Goal: Communication & Community: Answer question/provide support

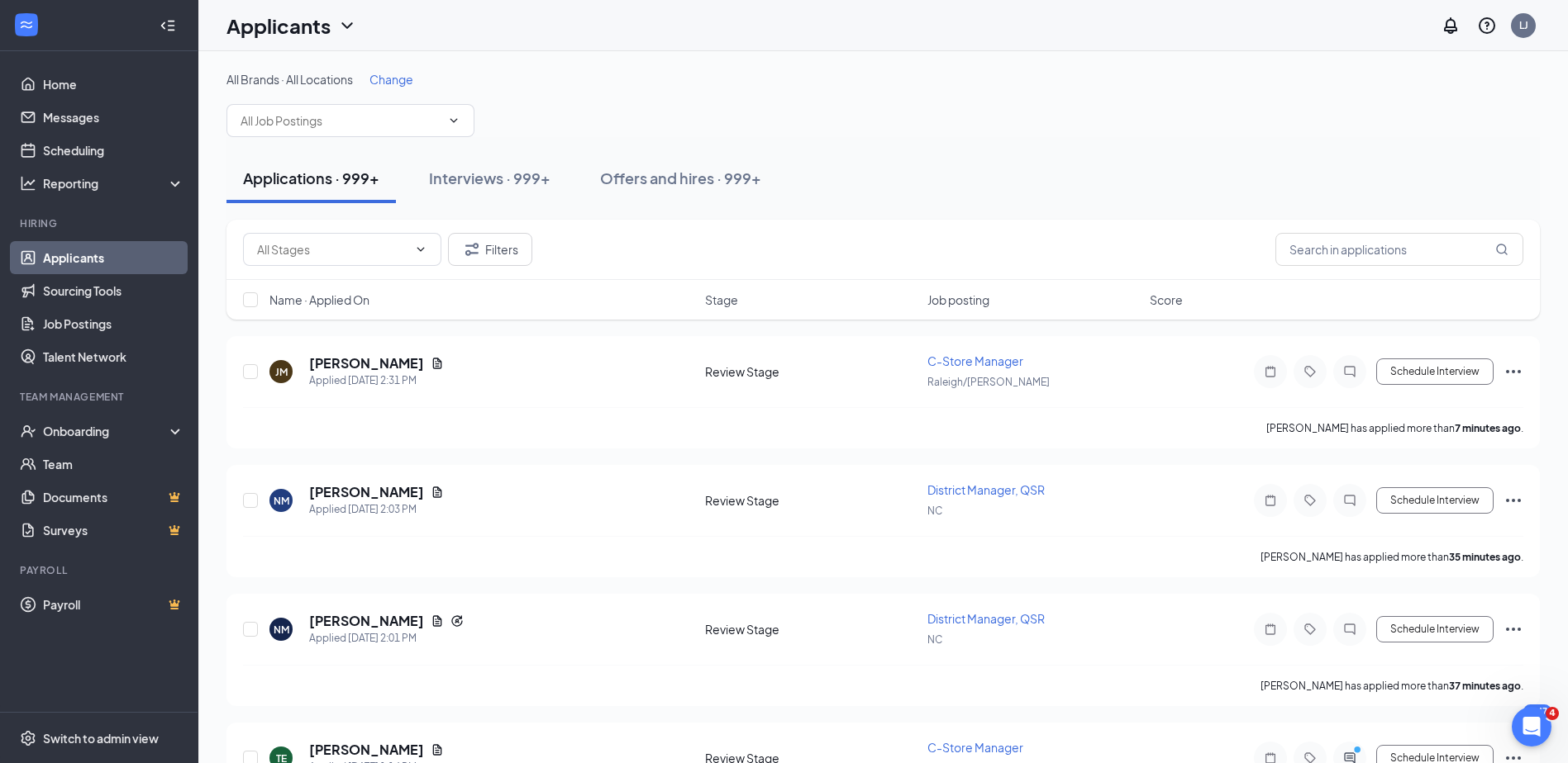
click at [386, 78] on span "Change" at bounding box center [391, 79] width 44 height 14
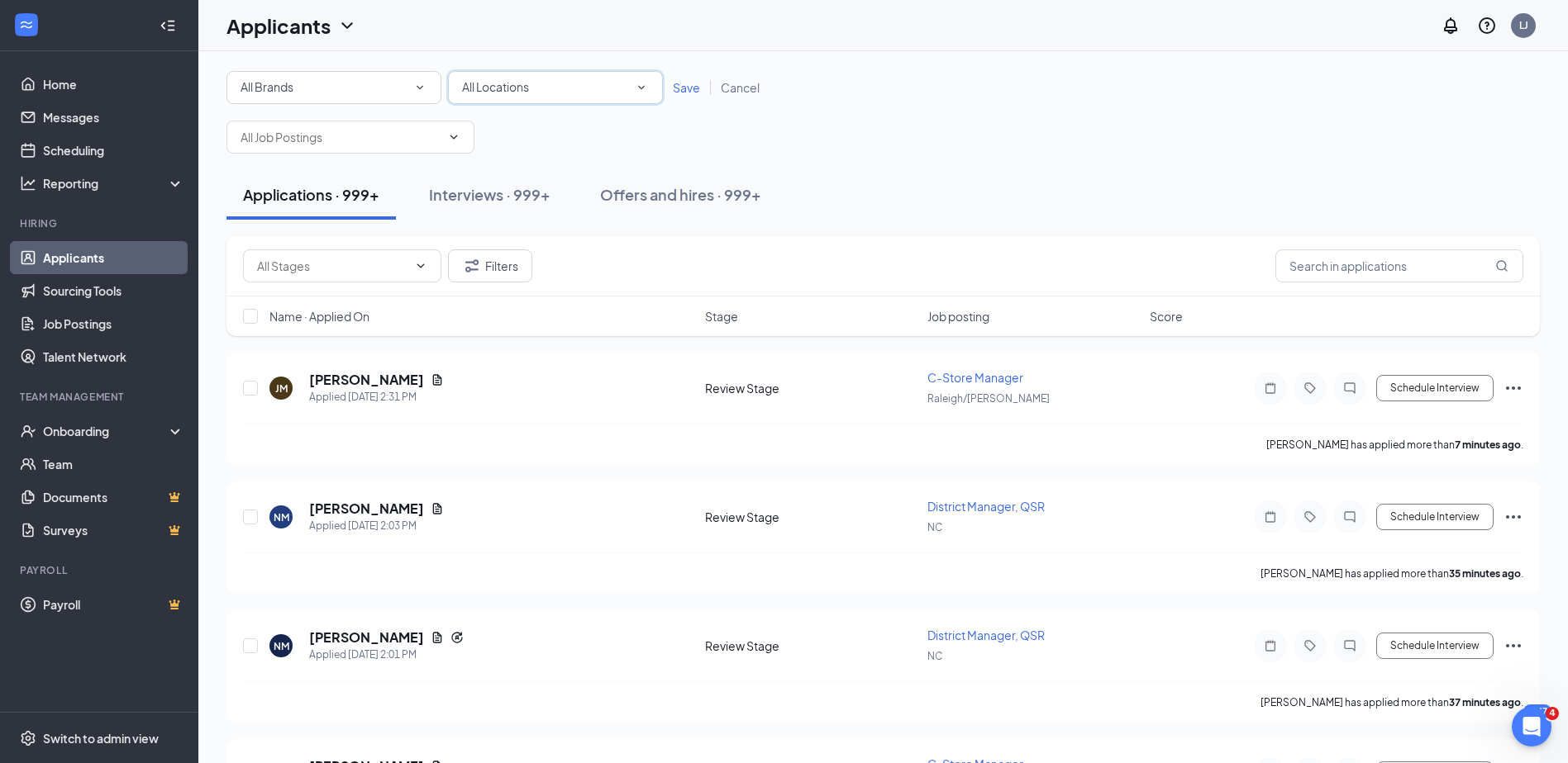
click at [559, 74] on div "All Locations All Locations" at bounding box center [556, 87] width 215 height 33
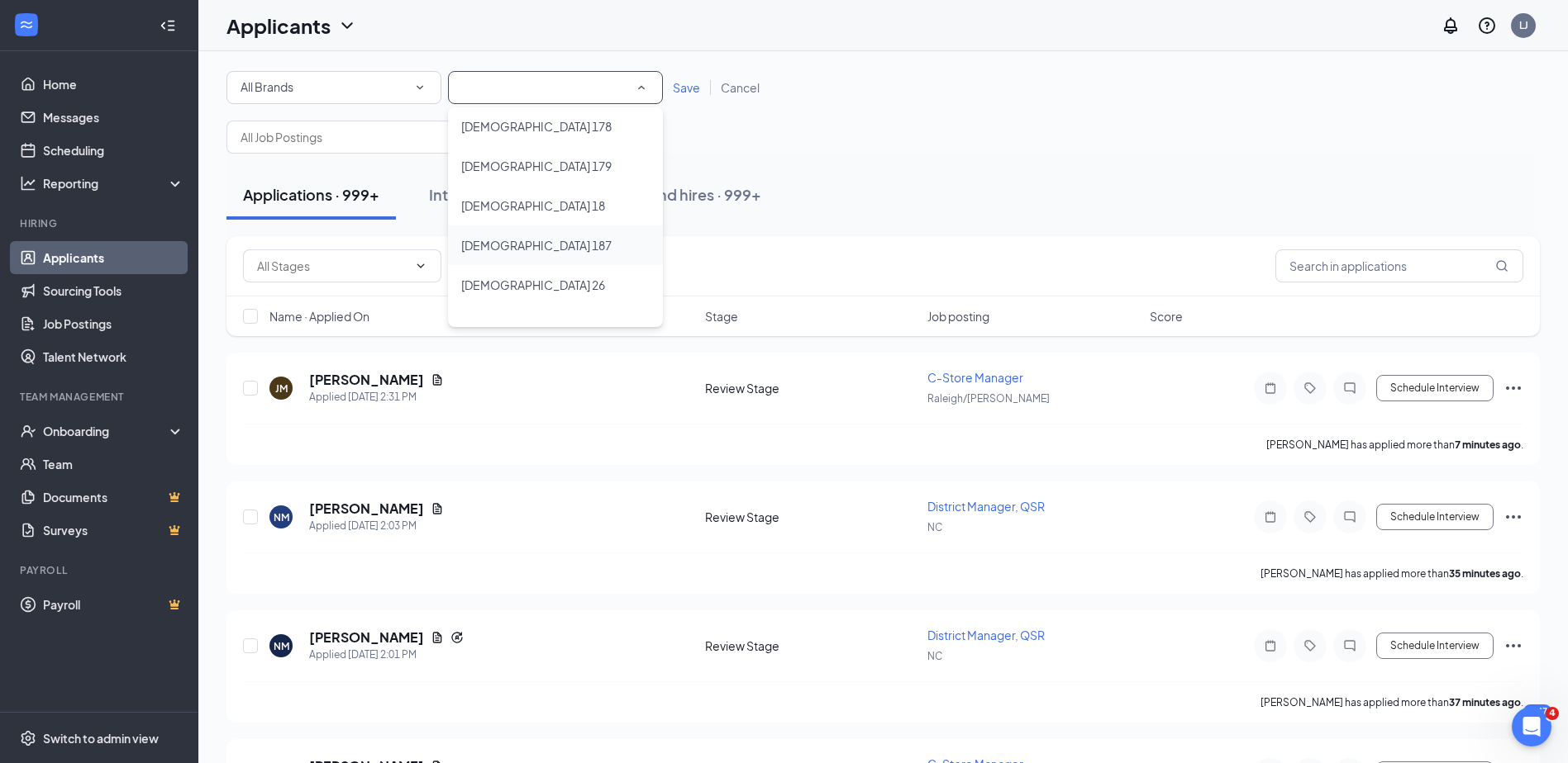
scroll to position [909, 0]
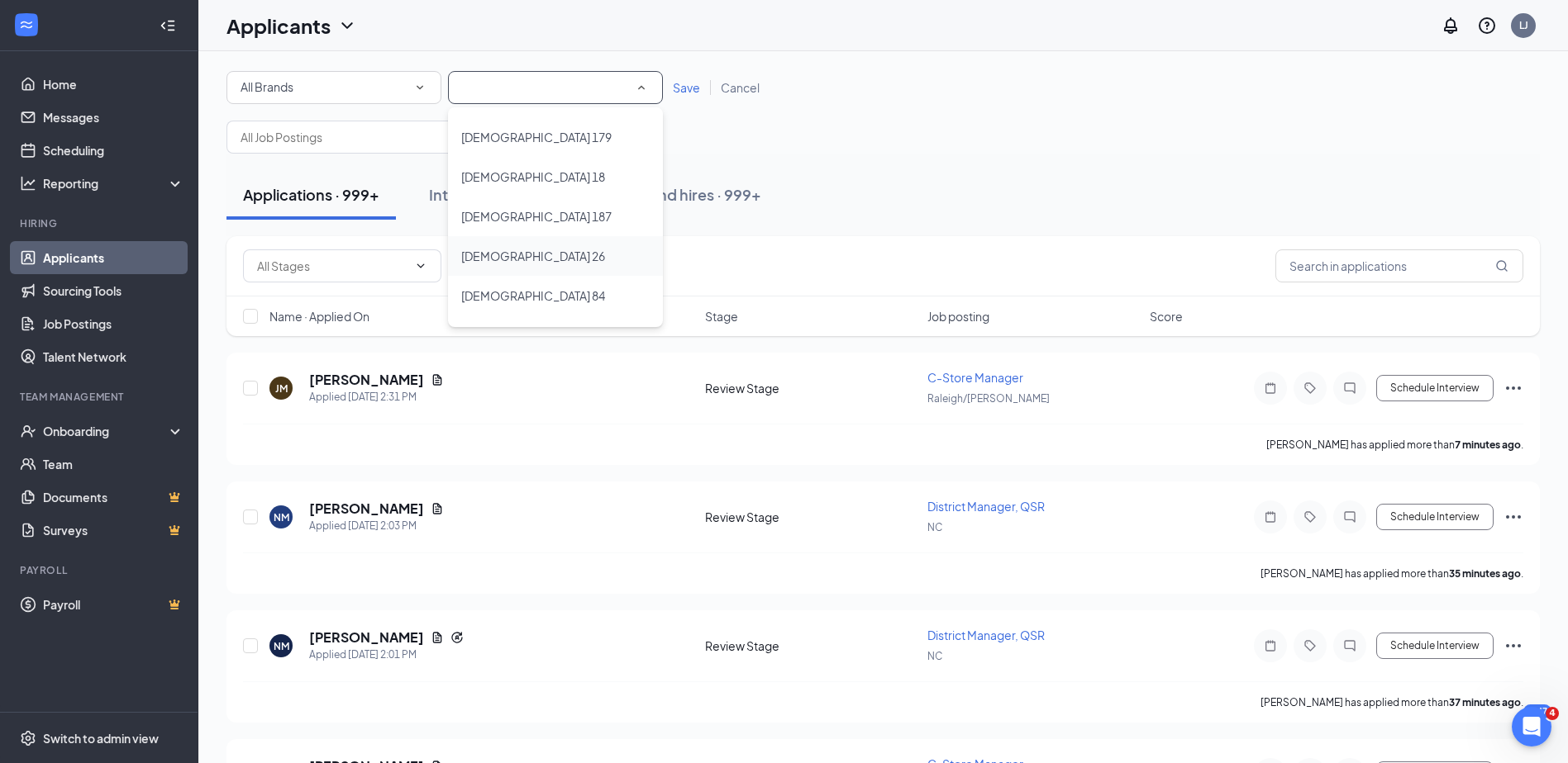
click at [510, 258] on span "[DEMOGRAPHIC_DATA] 26" at bounding box center [534, 256] width 144 height 14
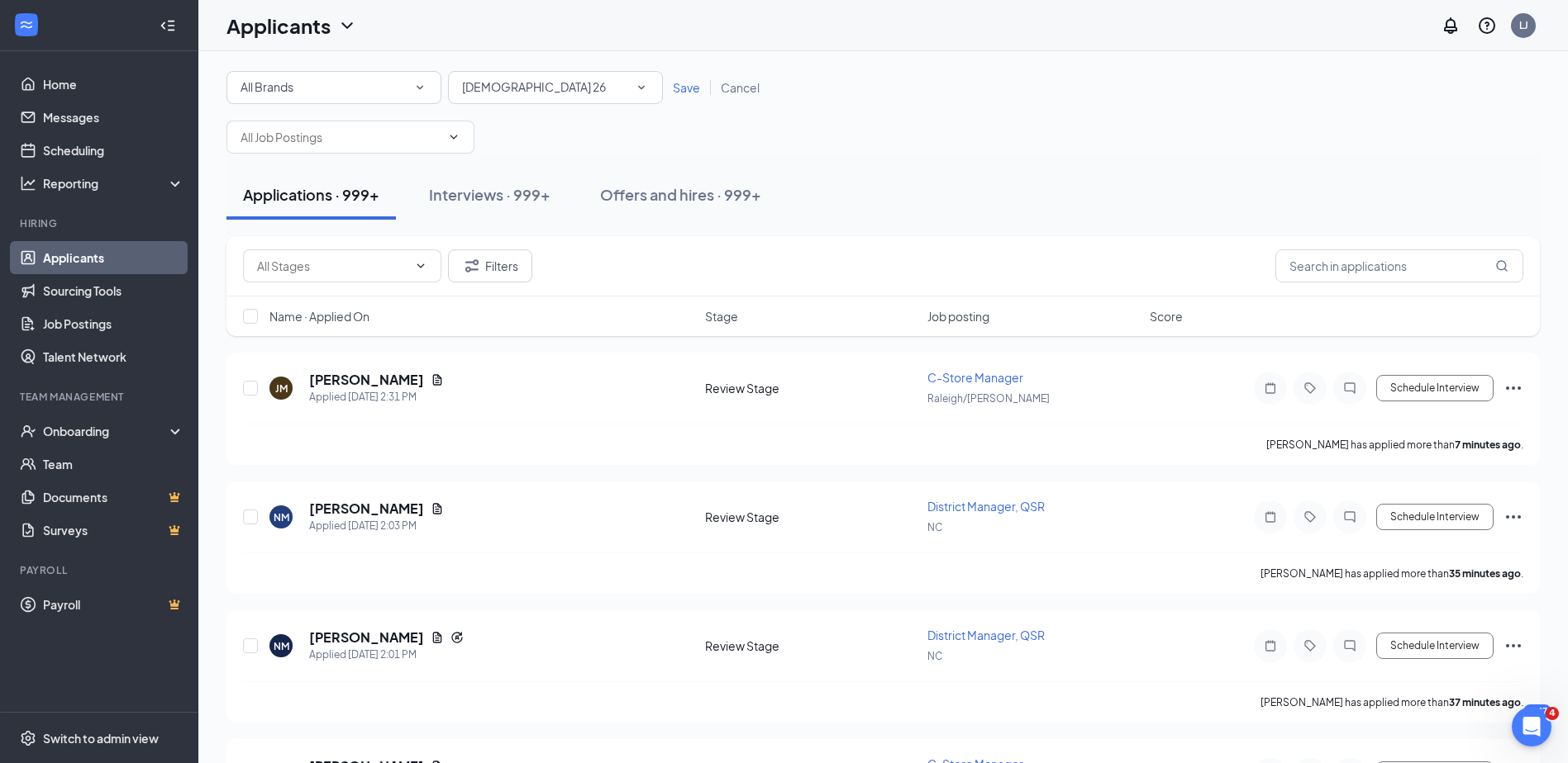
click at [682, 86] on span "Save" at bounding box center [686, 86] width 27 height 14
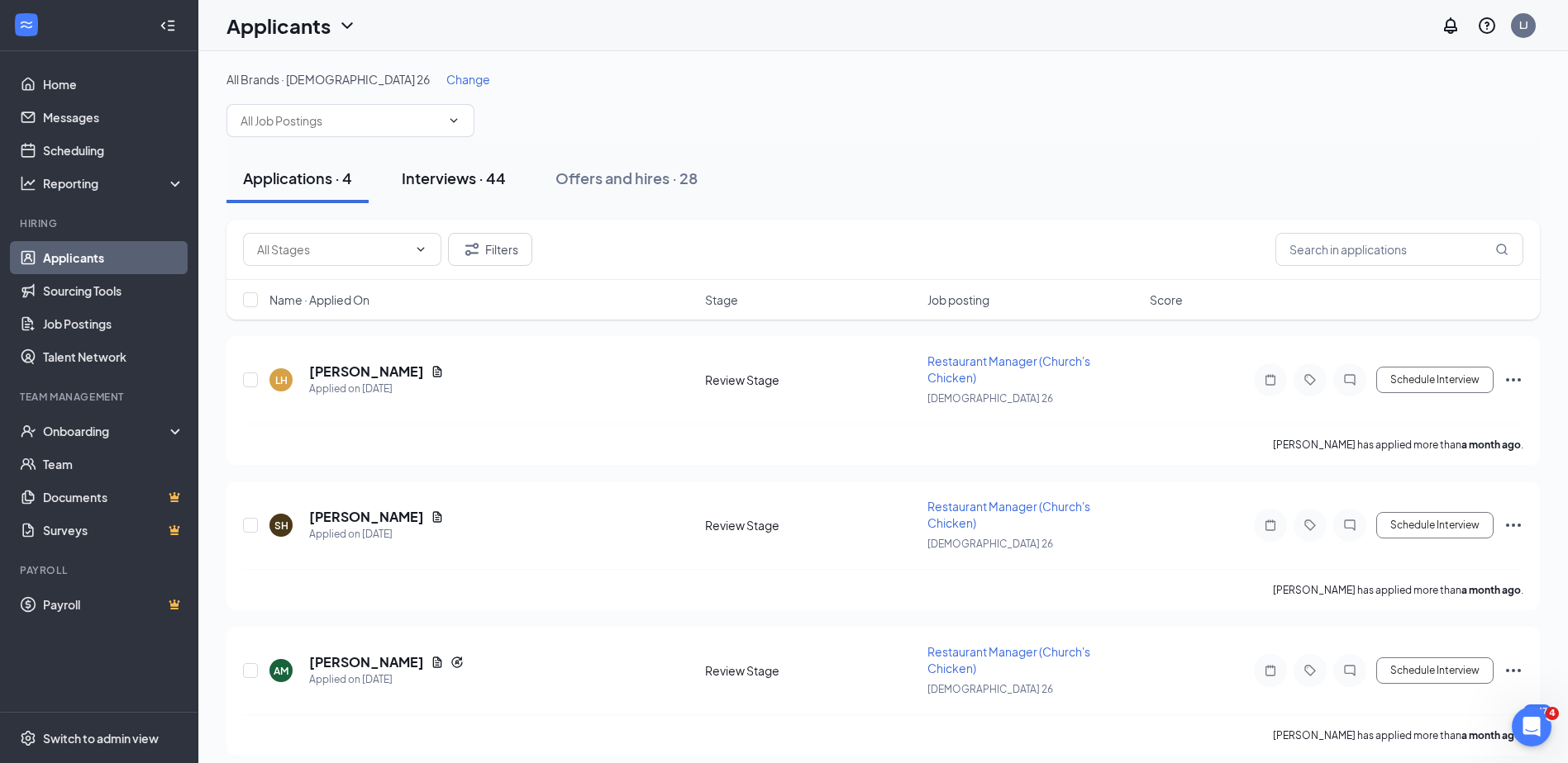
click at [474, 184] on div "Interviews · 44" at bounding box center [454, 178] width 104 height 20
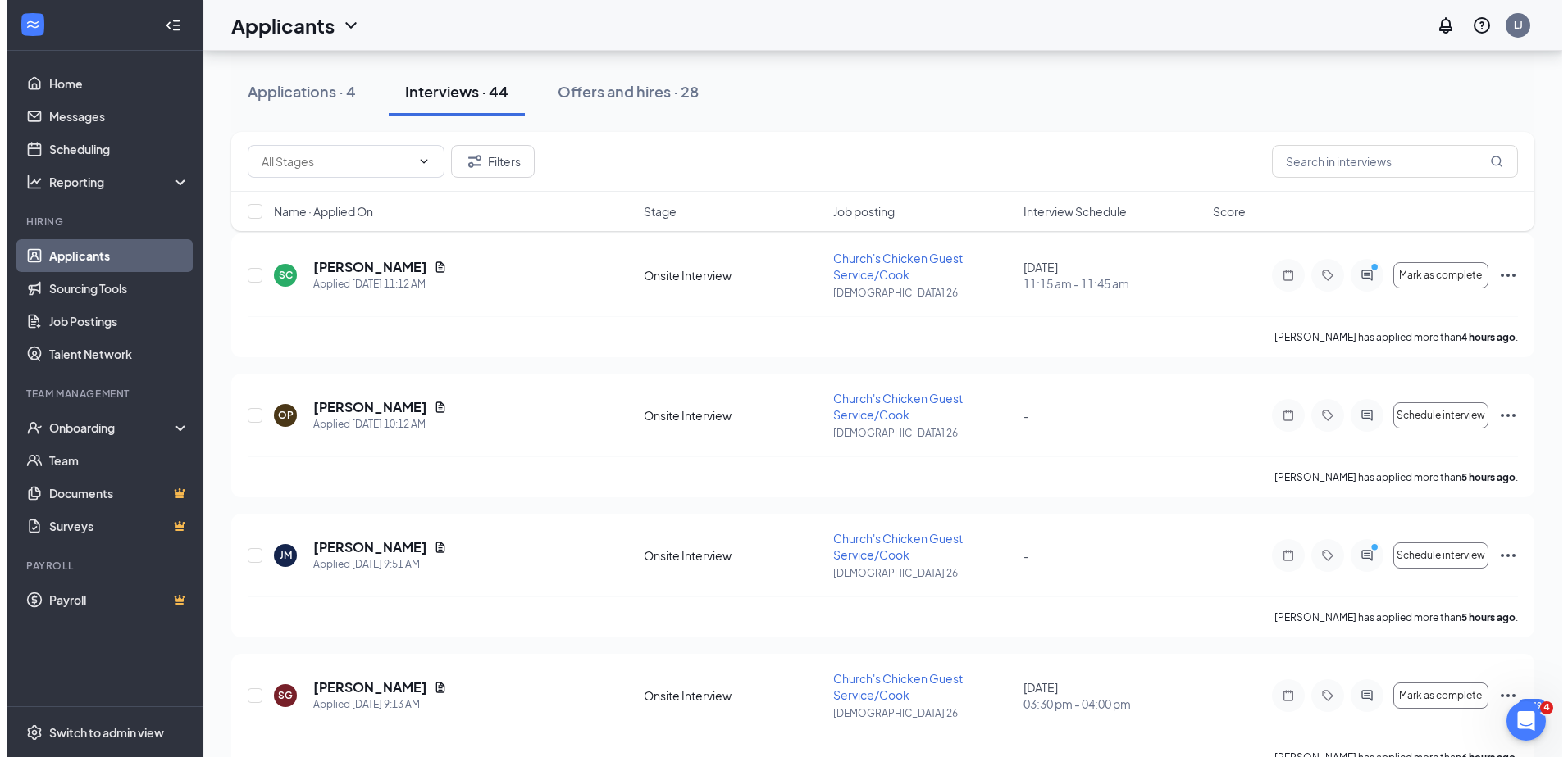
scroll to position [246, 0]
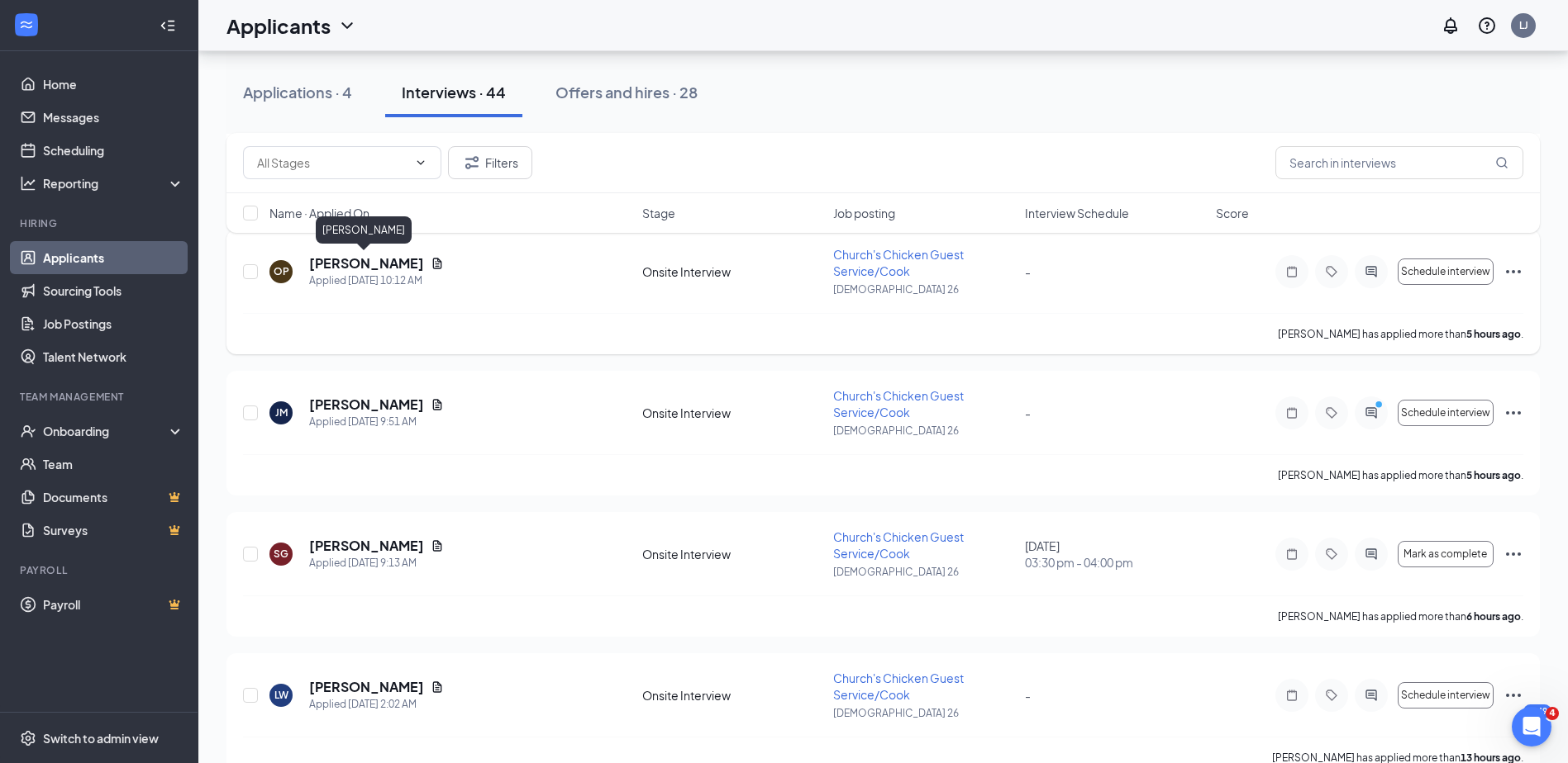
click at [335, 262] on h5 "[PERSON_NAME]" at bounding box center [366, 263] width 114 height 18
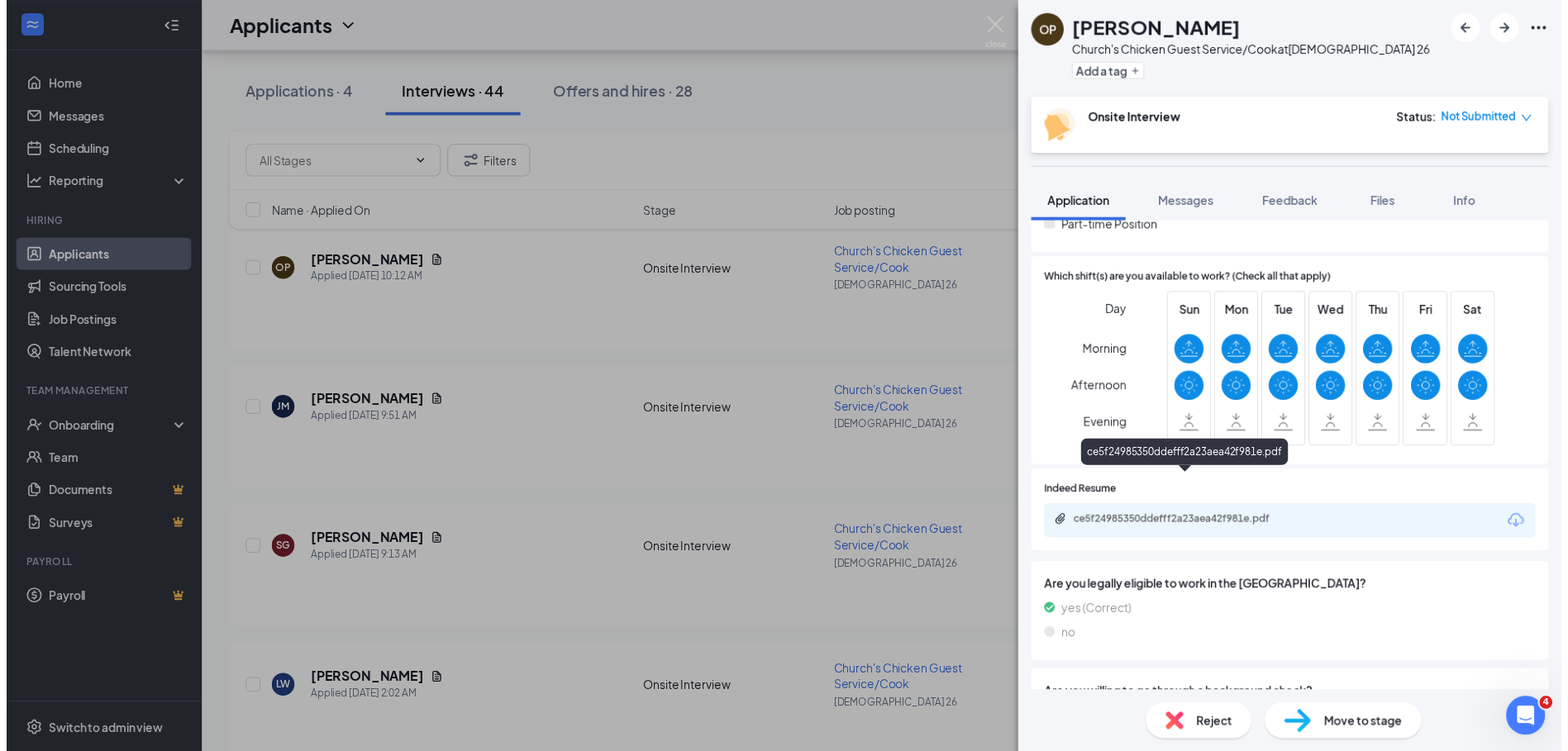
scroll to position [459, 0]
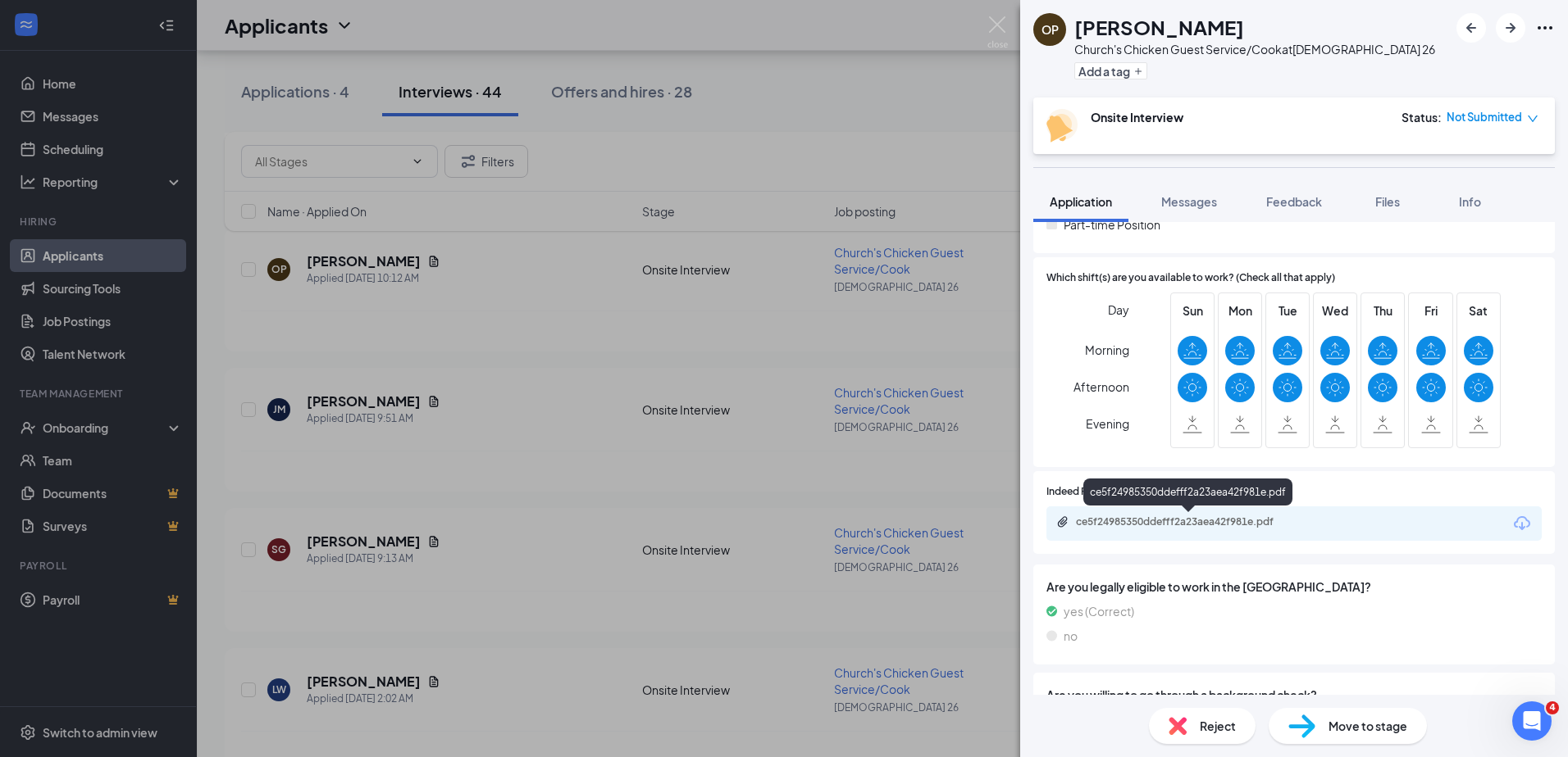
click at [1130, 525] on div "ce5f24985350ddefff2a23aea42f981e.pdf" at bounding box center [1190, 522] width 230 height 13
click at [483, 318] on div "OP [PERSON_NAME] Church's Chicken Guest Service/Cook at Churchs 26 Add a tag On…" at bounding box center [784, 378] width 1568 height 757
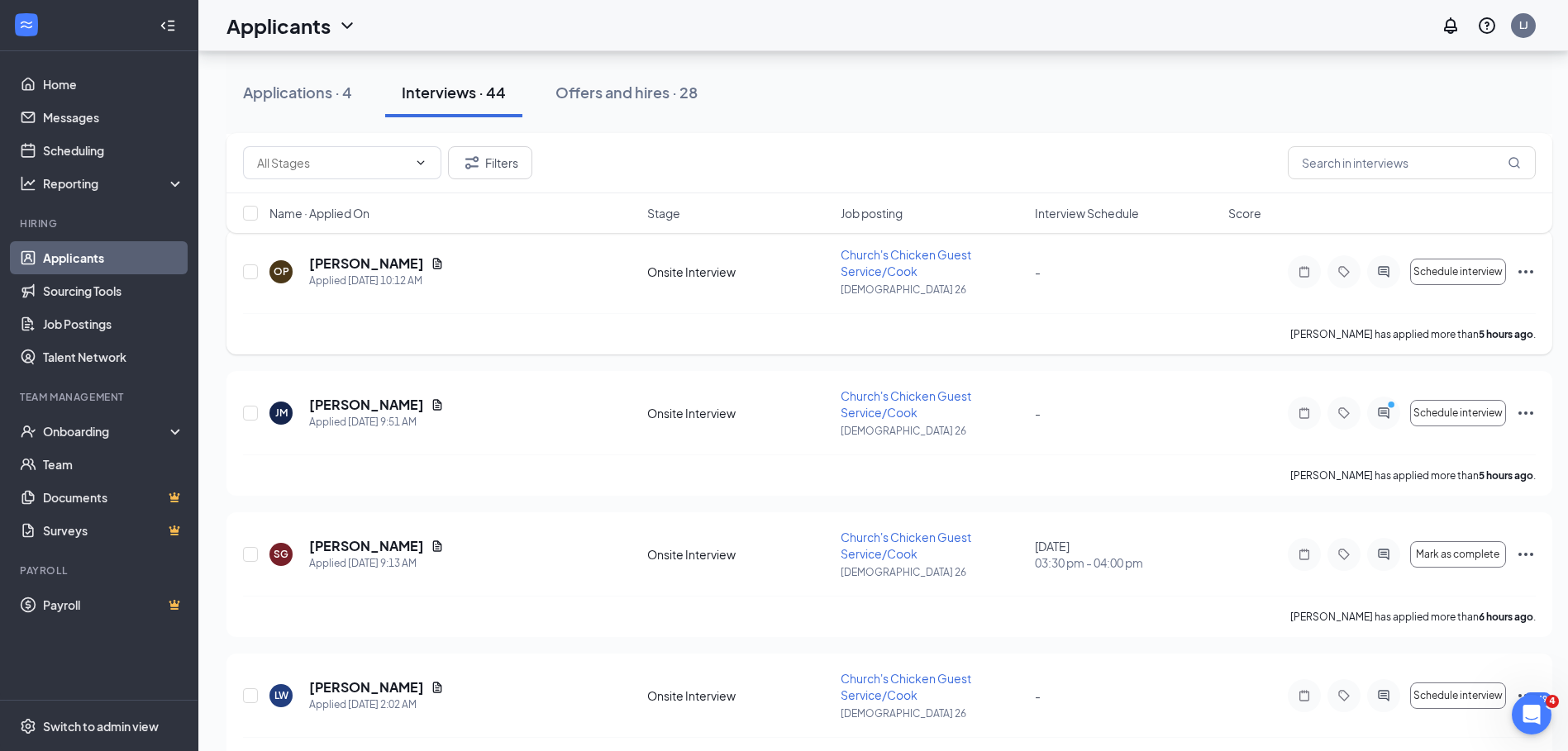
click at [1526, 269] on icon "Ellipses" at bounding box center [1526, 272] width 20 height 20
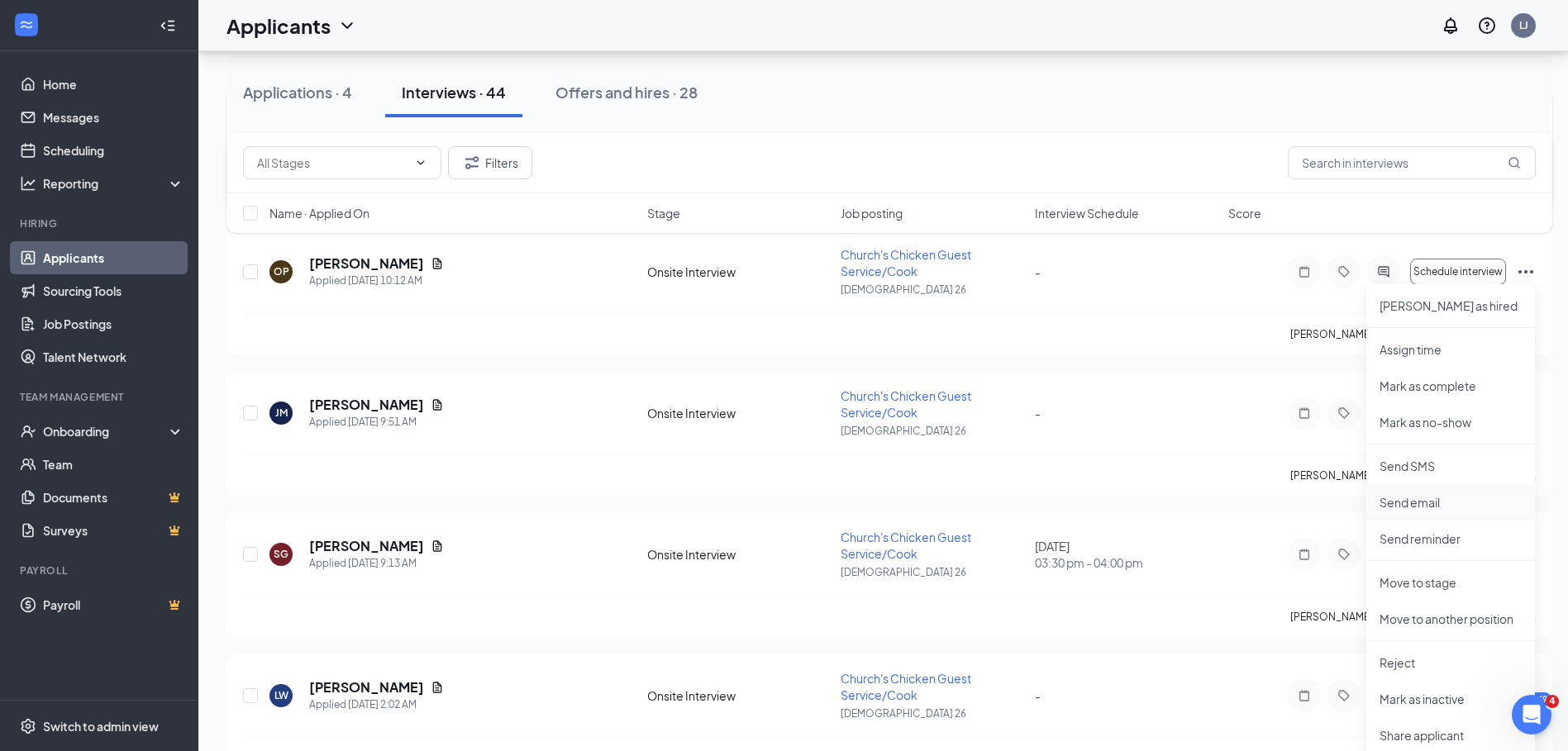
click at [1415, 507] on p "Send email" at bounding box center [1451, 502] width 142 height 16
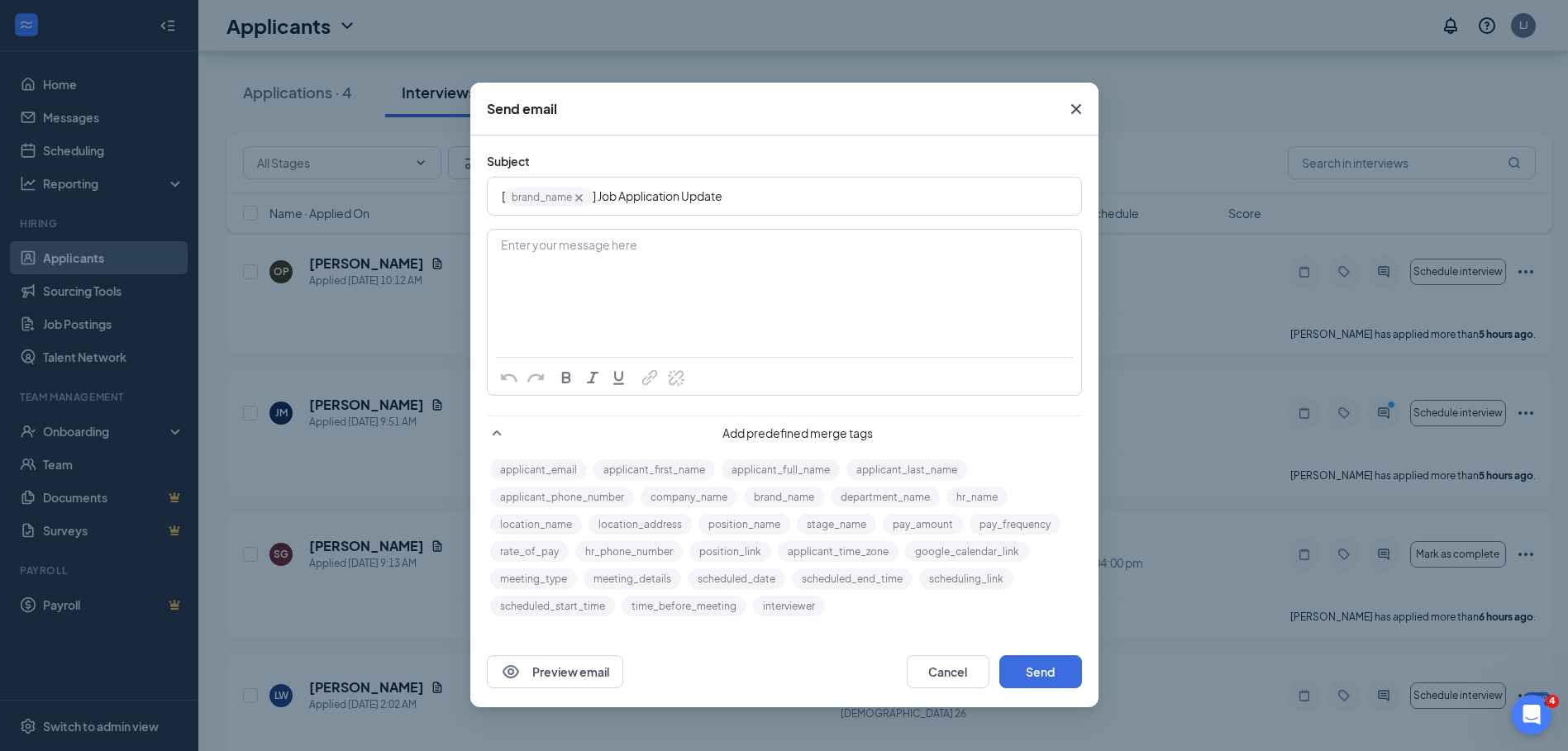
click at [585, 263] on div "Enter your message here" at bounding box center [784, 272] width 592 height 83
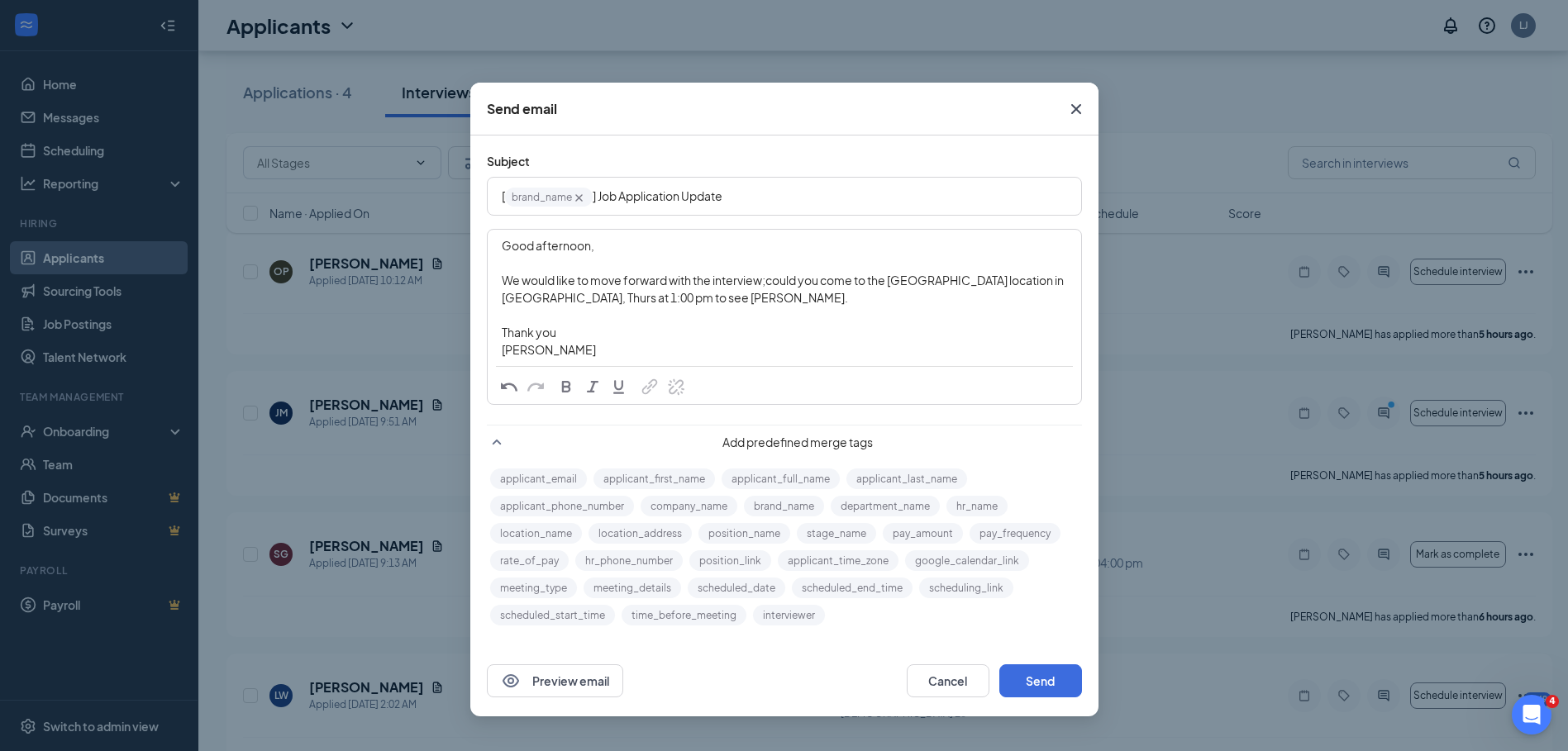
click at [807, 277] on span "We would like to move forward with the interview;could you come to the [GEOGRAP…" at bounding box center [784, 289] width 563 height 33
drag, startPoint x: 792, startPoint y: 285, endPoint x: 832, endPoint y: 275, distance: 41.2
click at [716, 301] on div "We would like to move forward with the interview; could you come to the [GEOGRA…" at bounding box center [784, 289] width 565 height 35
click at [1037, 674] on button "Send" at bounding box center [1040, 681] width 83 height 33
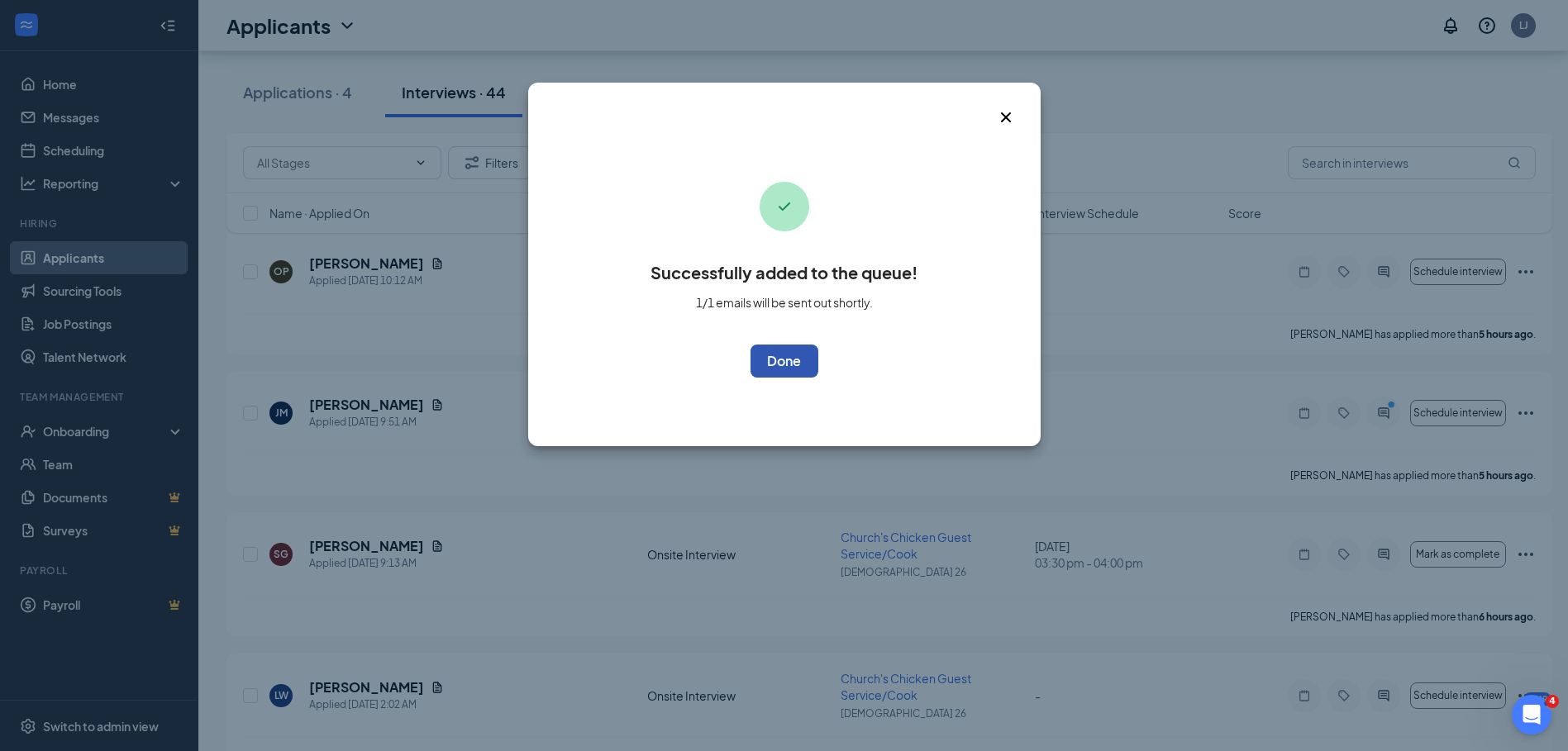
click at [774, 368] on button "OK" at bounding box center [784, 361] width 67 height 33
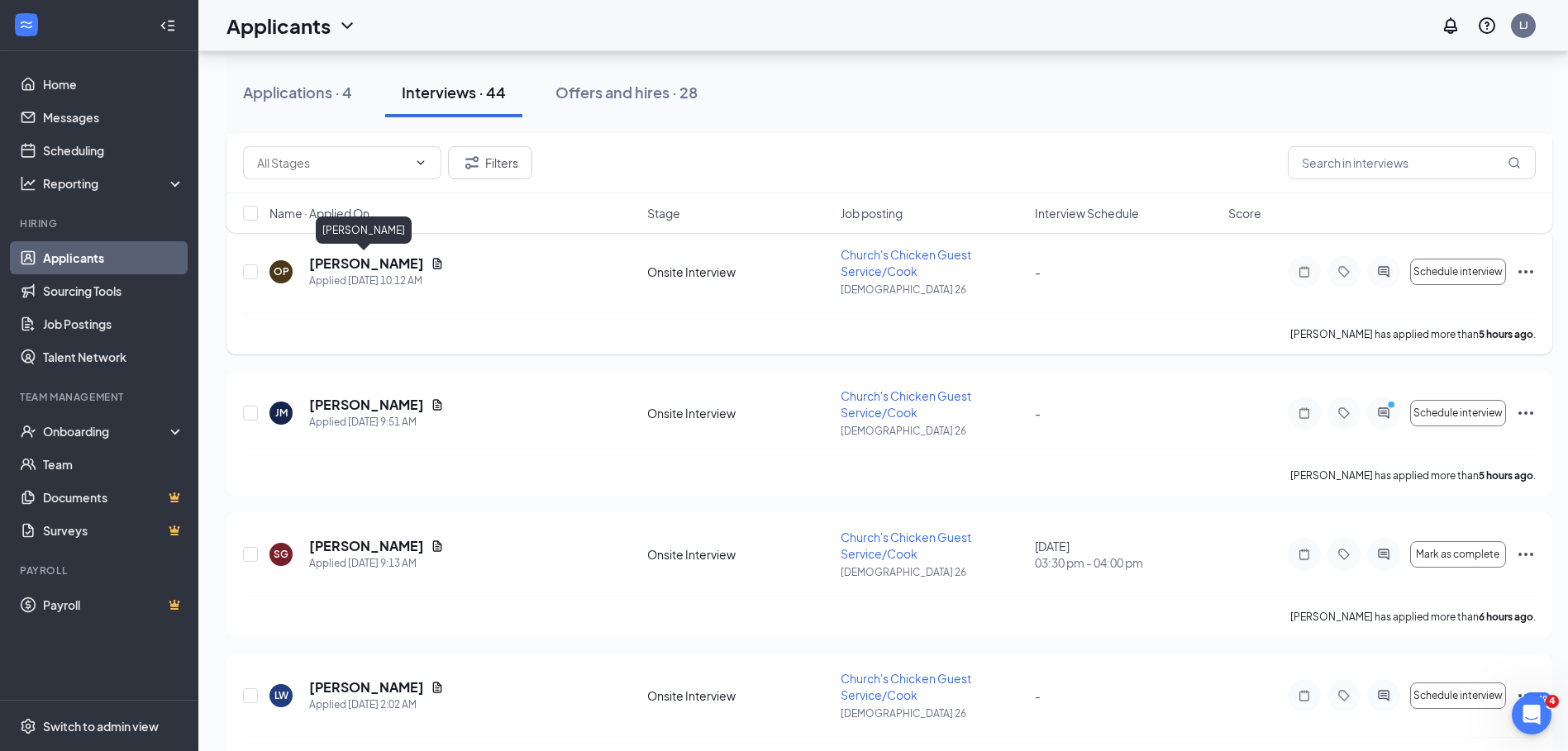
click at [344, 266] on h5 "[PERSON_NAME]" at bounding box center [366, 263] width 114 height 18
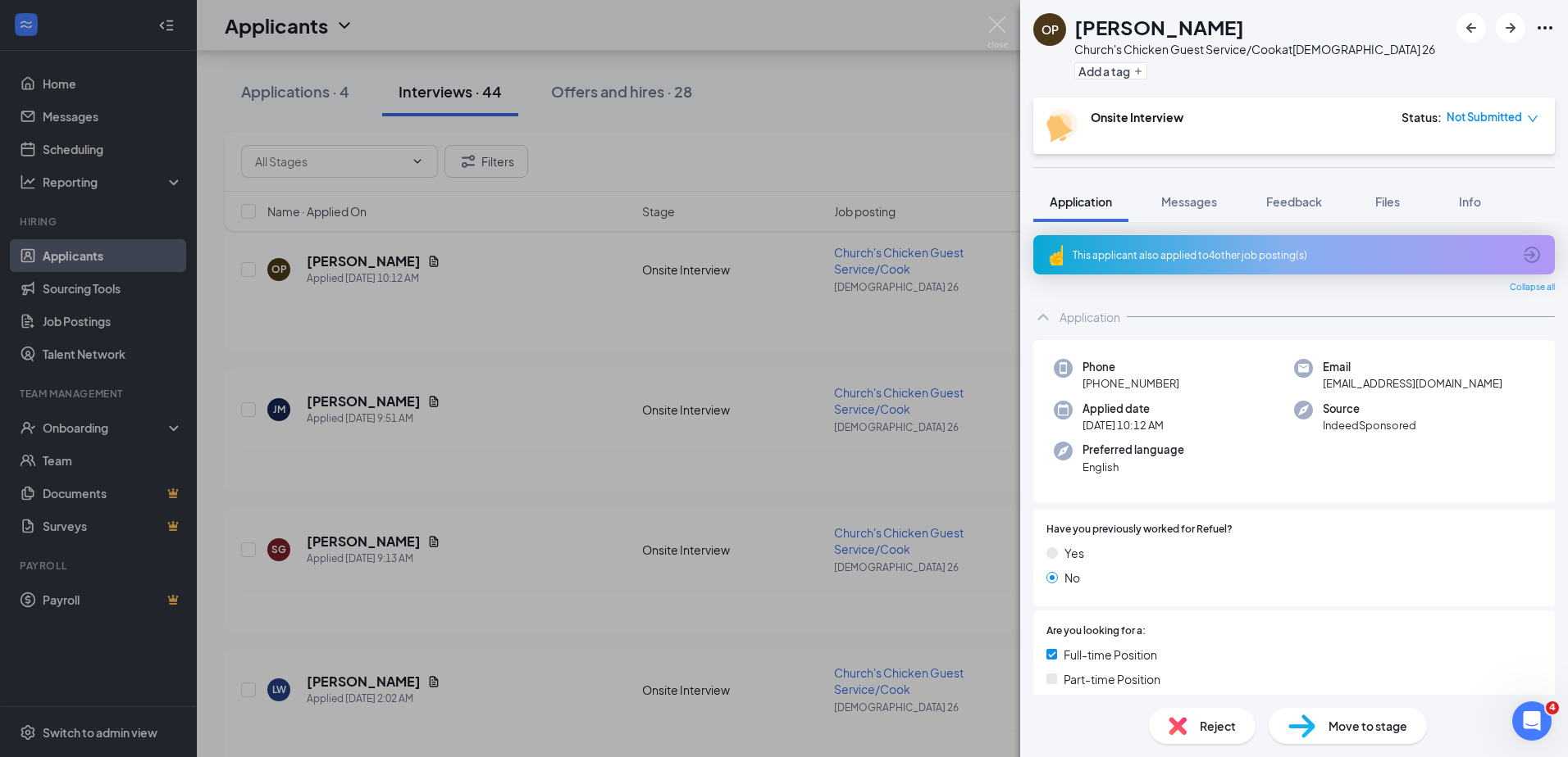
click at [592, 299] on div "OP [PERSON_NAME] Church's Chicken Guest Service/Cook at Churchs 26 Add a tag On…" at bounding box center [784, 378] width 1568 height 757
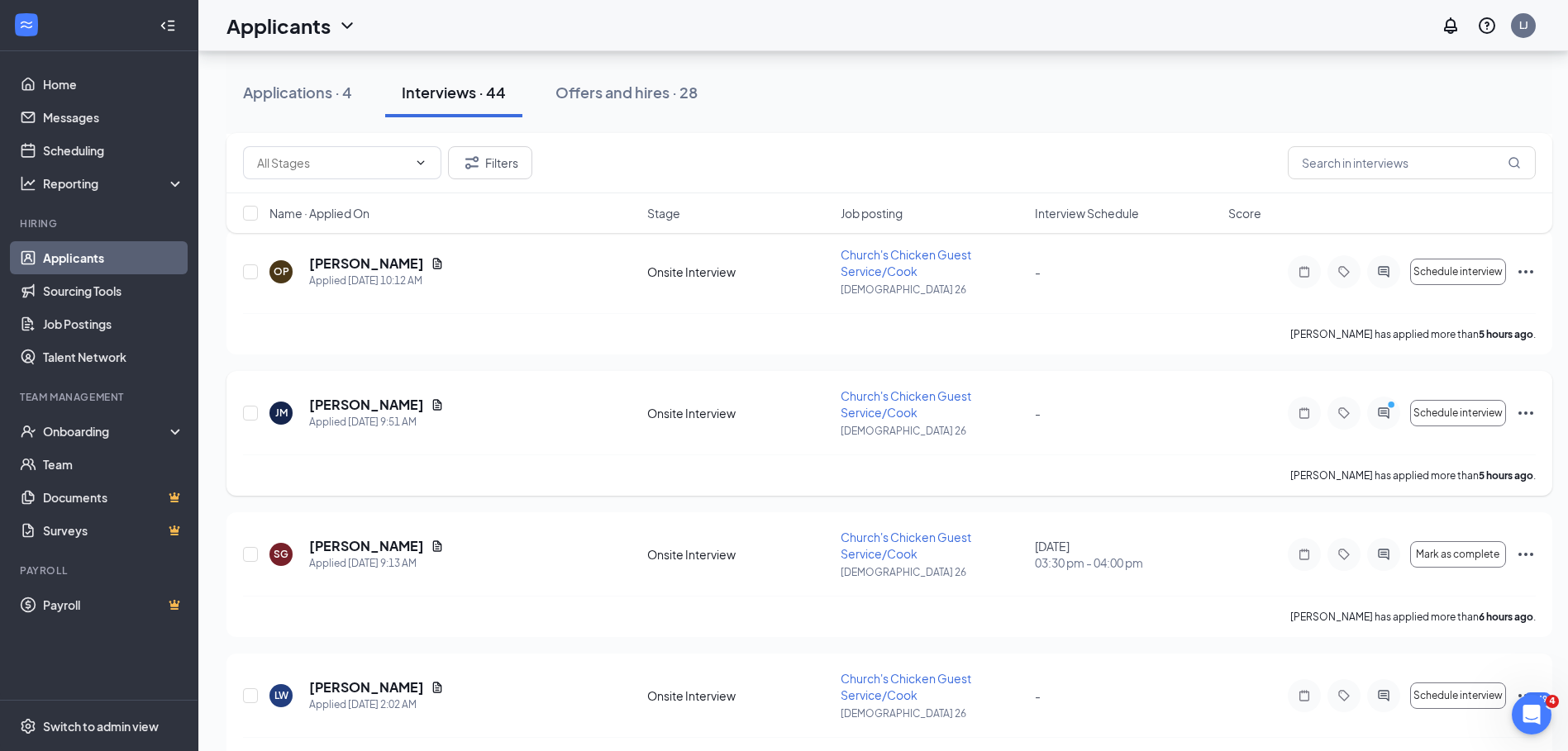
click at [1522, 405] on icon "Ellipses" at bounding box center [1526, 413] width 20 height 20
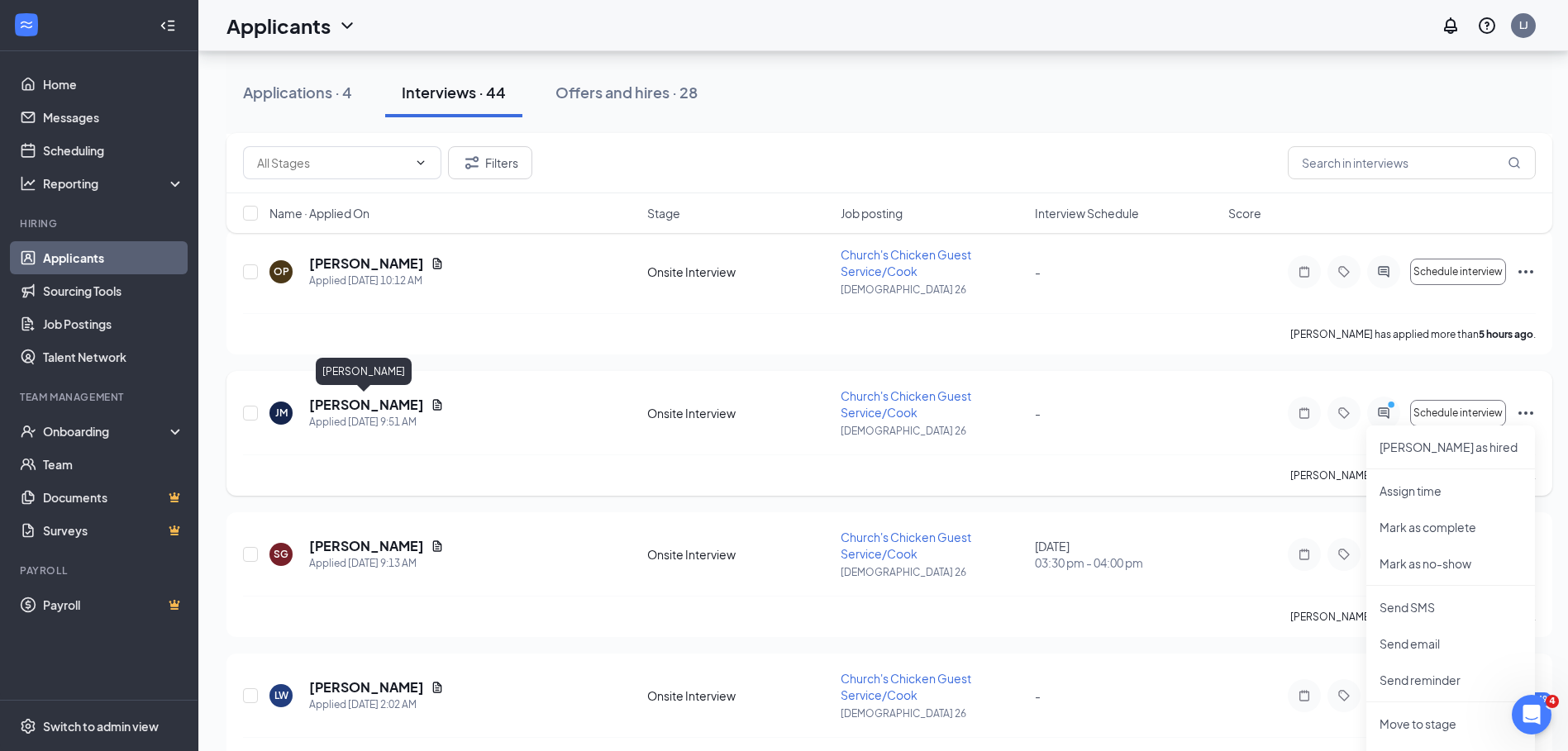
click at [368, 413] on h5 "[PERSON_NAME]" at bounding box center [366, 405] width 114 height 18
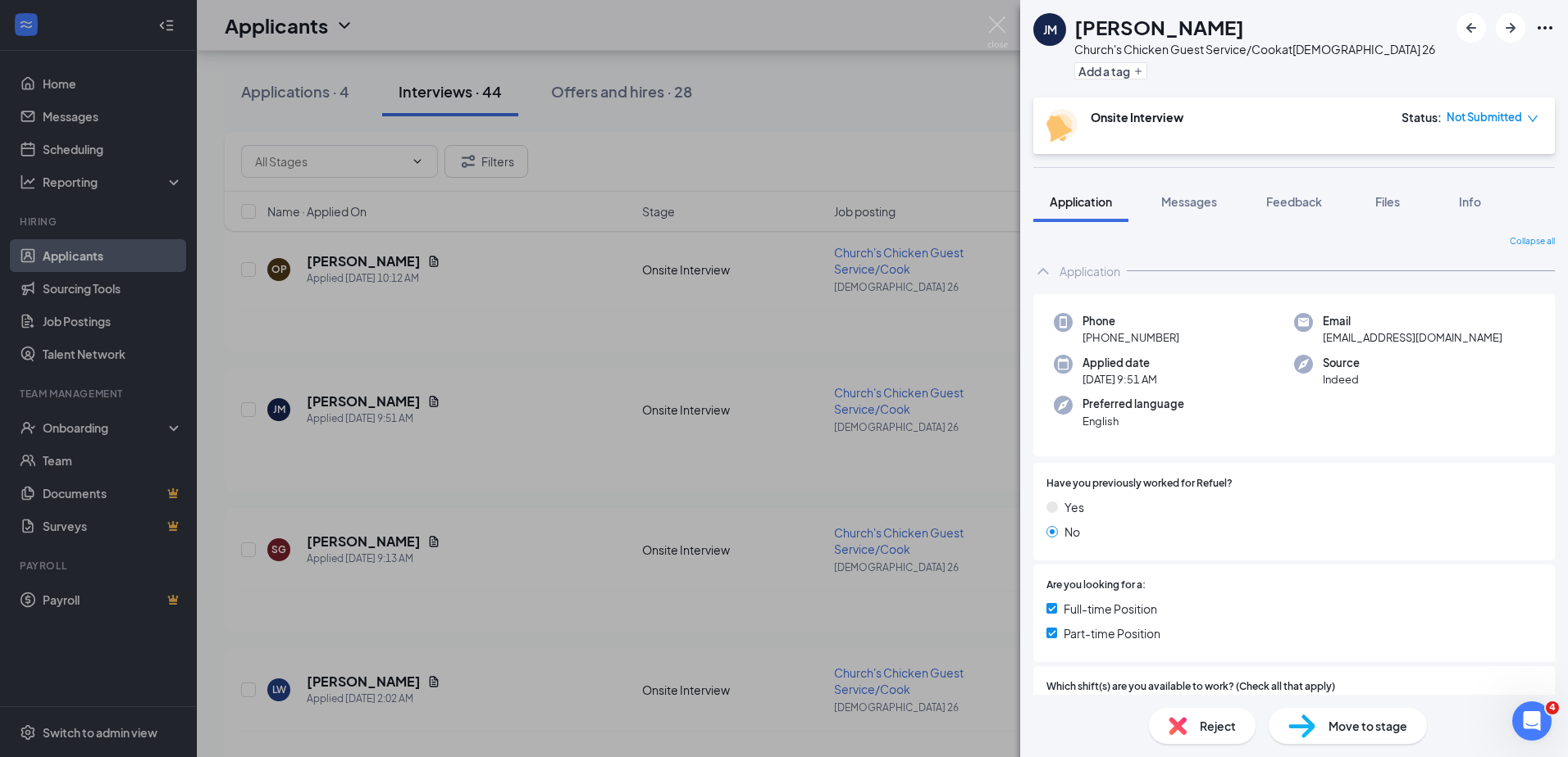
click at [519, 342] on div "[PERSON_NAME] Church's Chicken Guest Service/Cook at Churchs 26 Add a tag Onsit…" at bounding box center [784, 378] width 1568 height 757
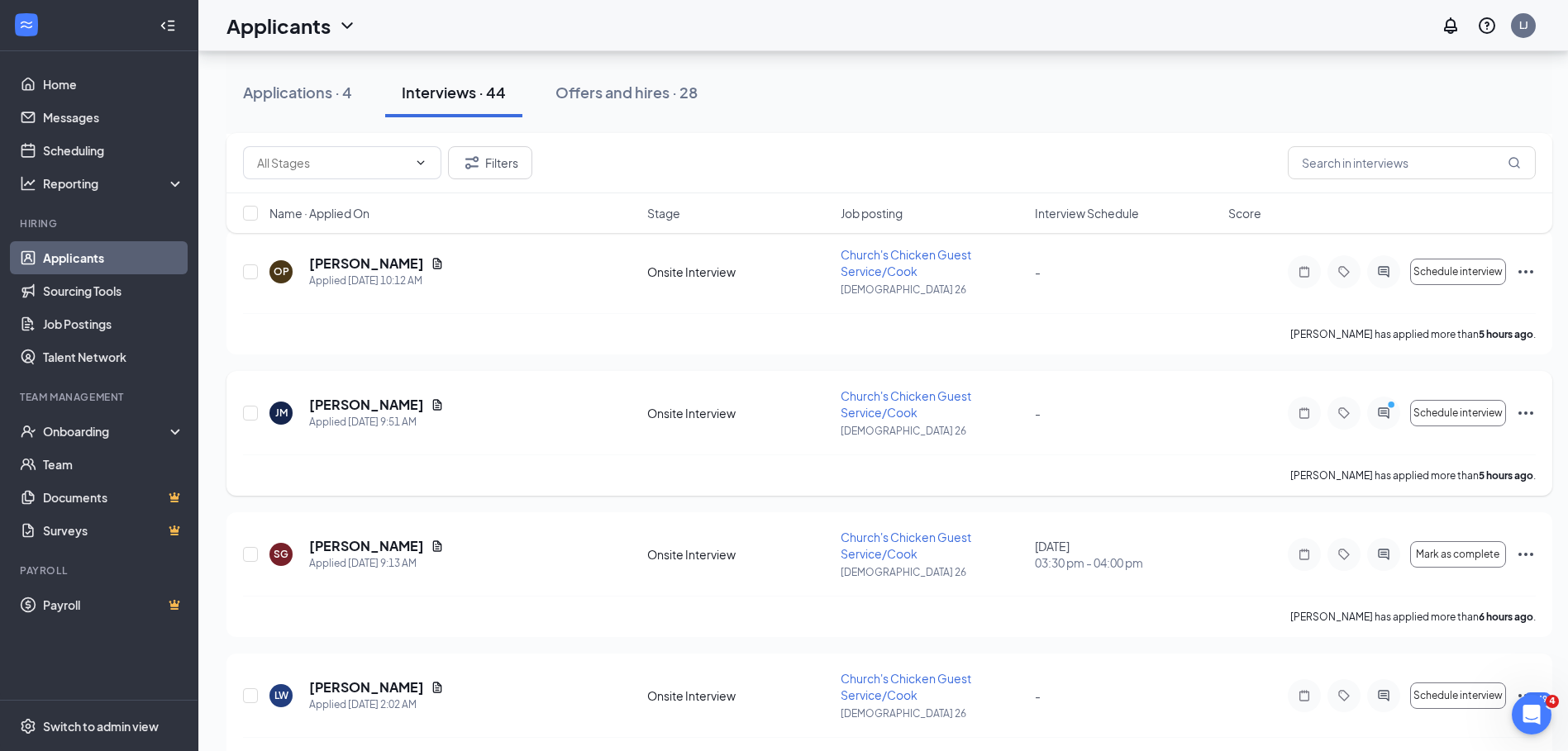
click at [1520, 418] on icon "Ellipses" at bounding box center [1526, 413] width 20 height 20
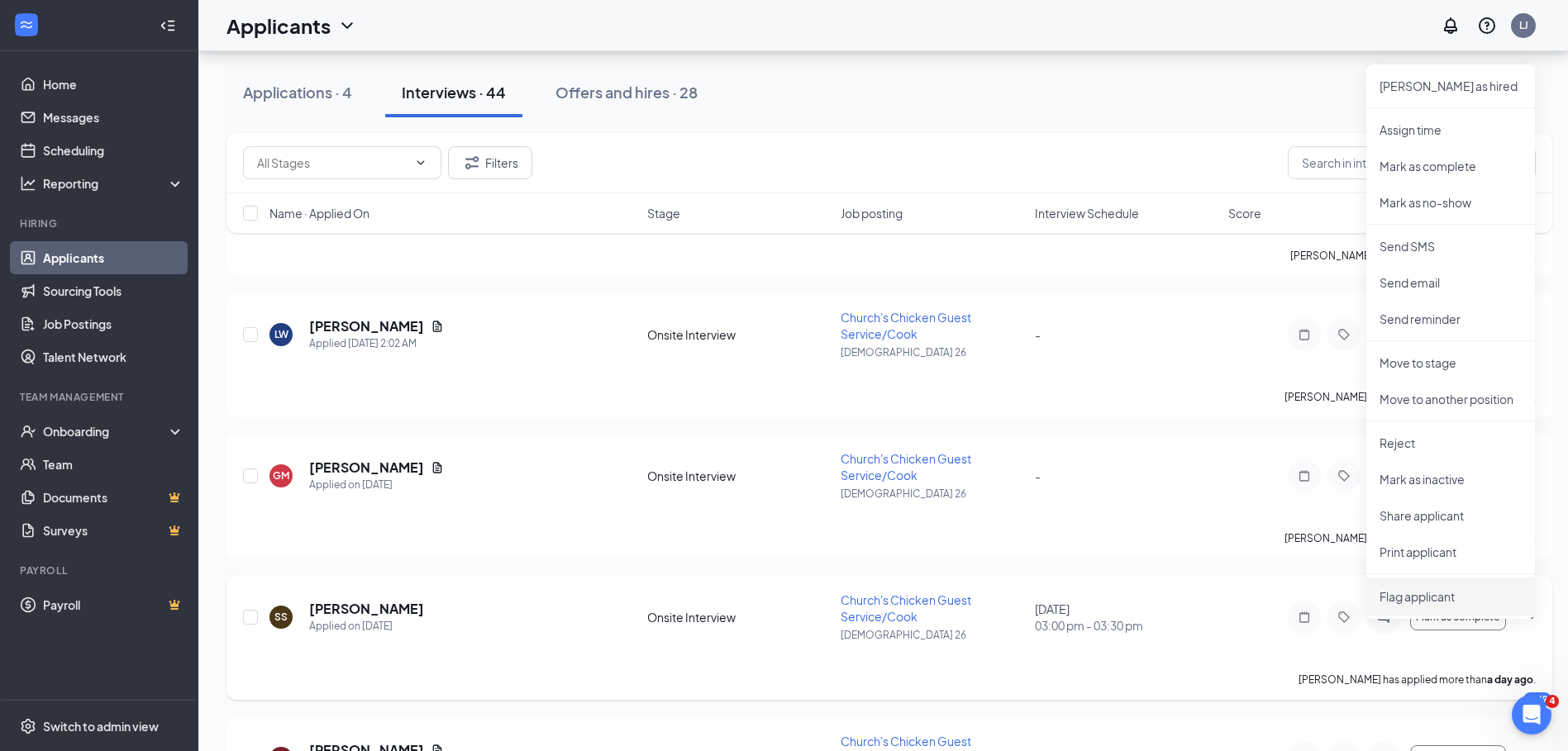
scroll to position [662, 0]
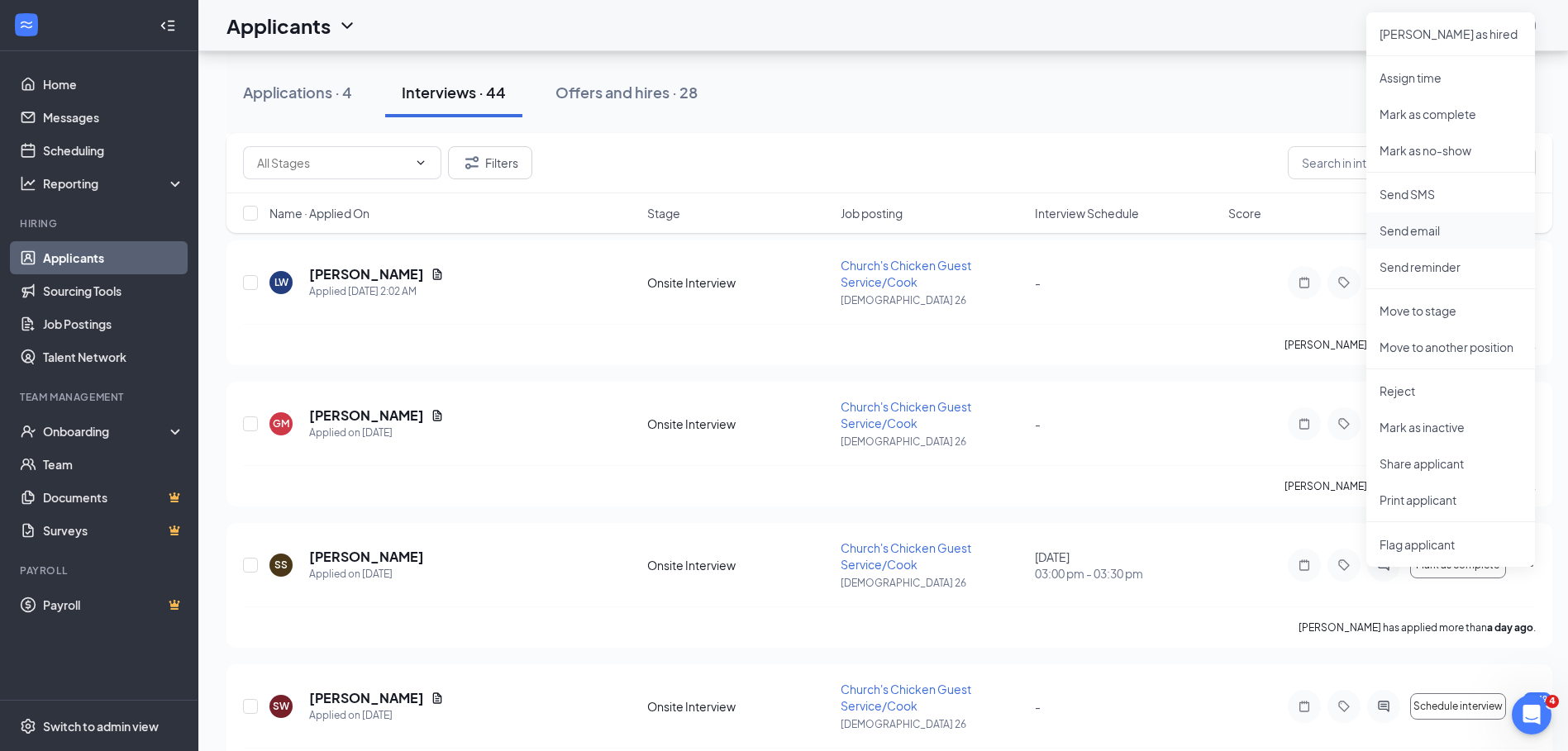
click at [1422, 231] on p "Send email" at bounding box center [1451, 230] width 142 height 16
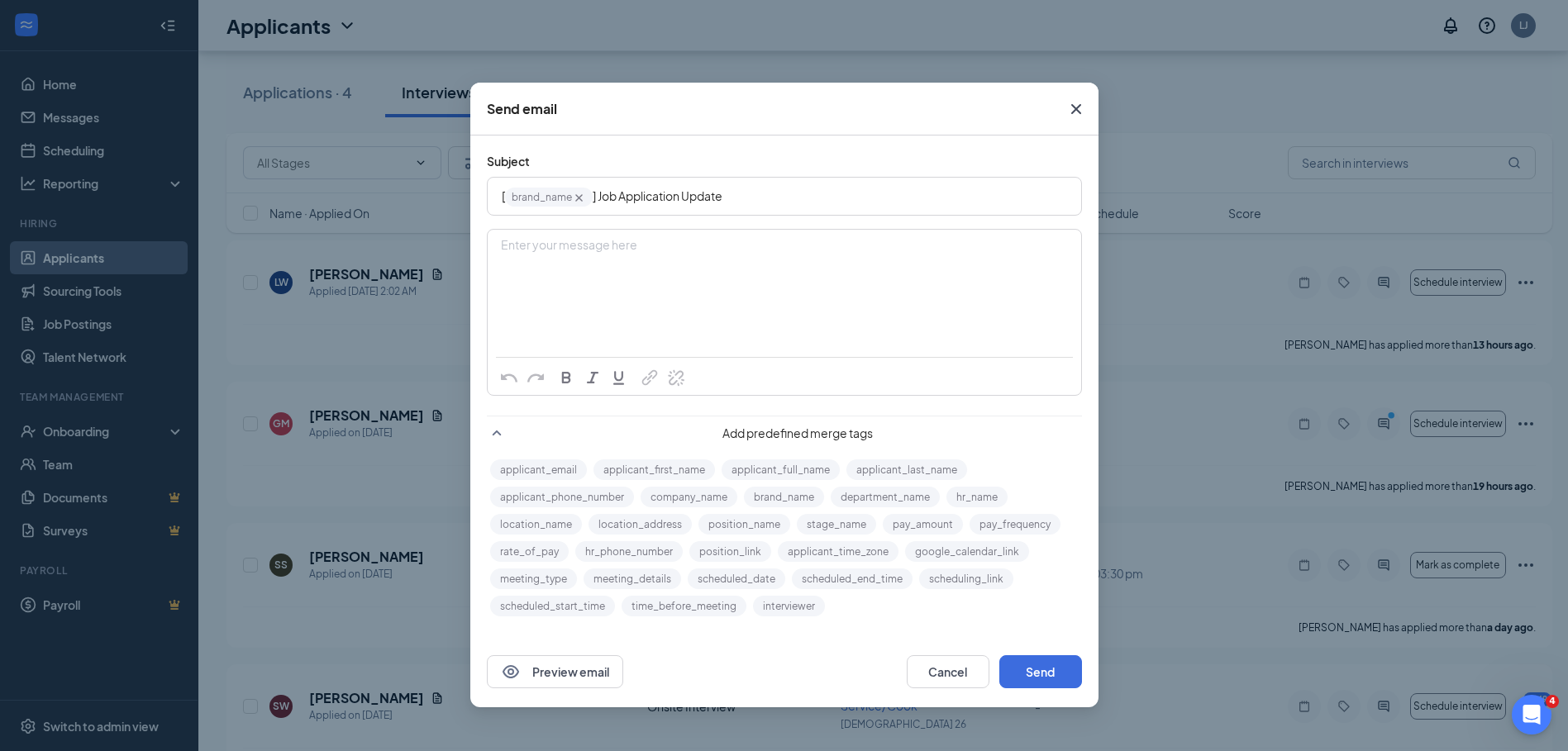
click at [620, 277] on div "Enter your message here" at bounding box center [784, 272] width 592 height 83
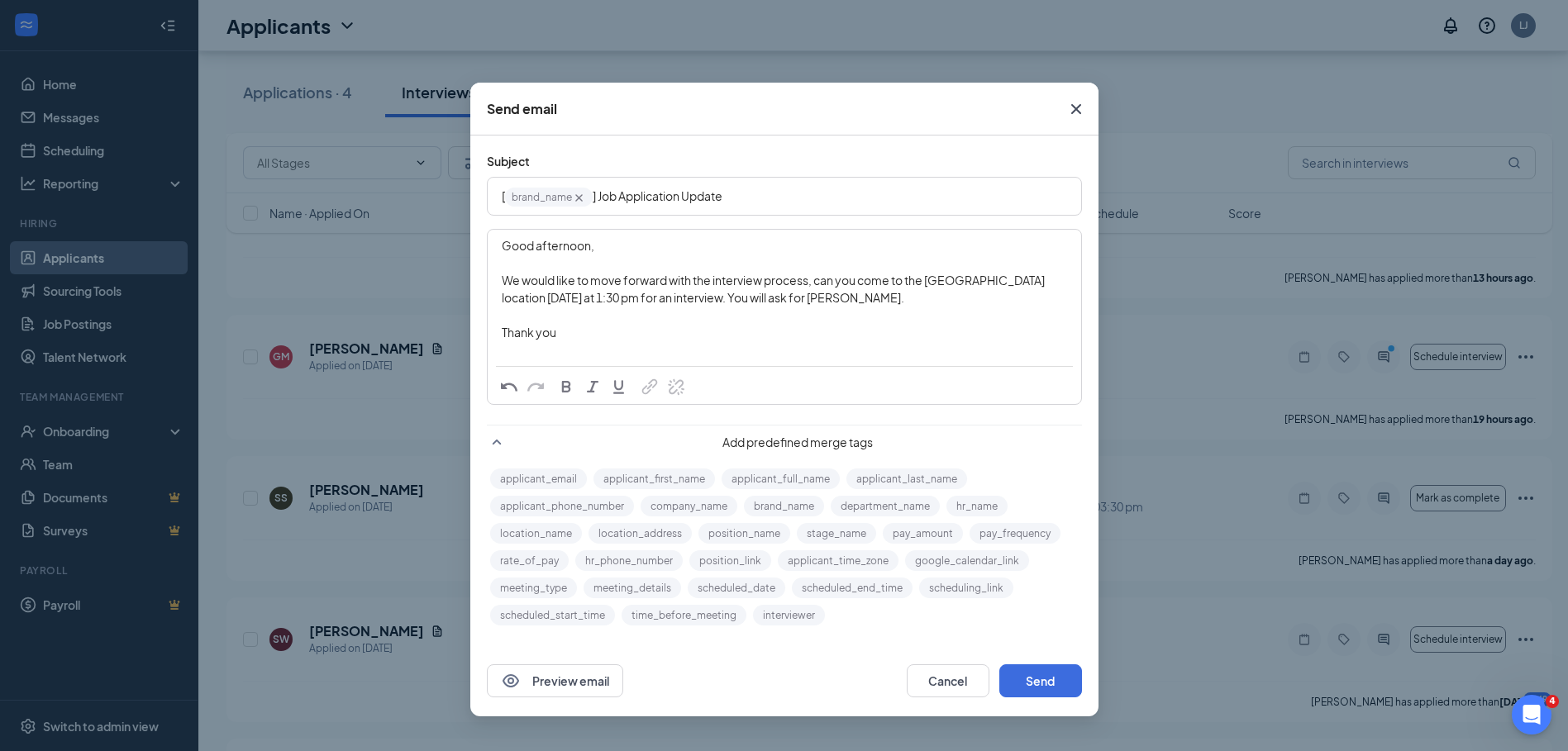
scroll to position [827, 0]
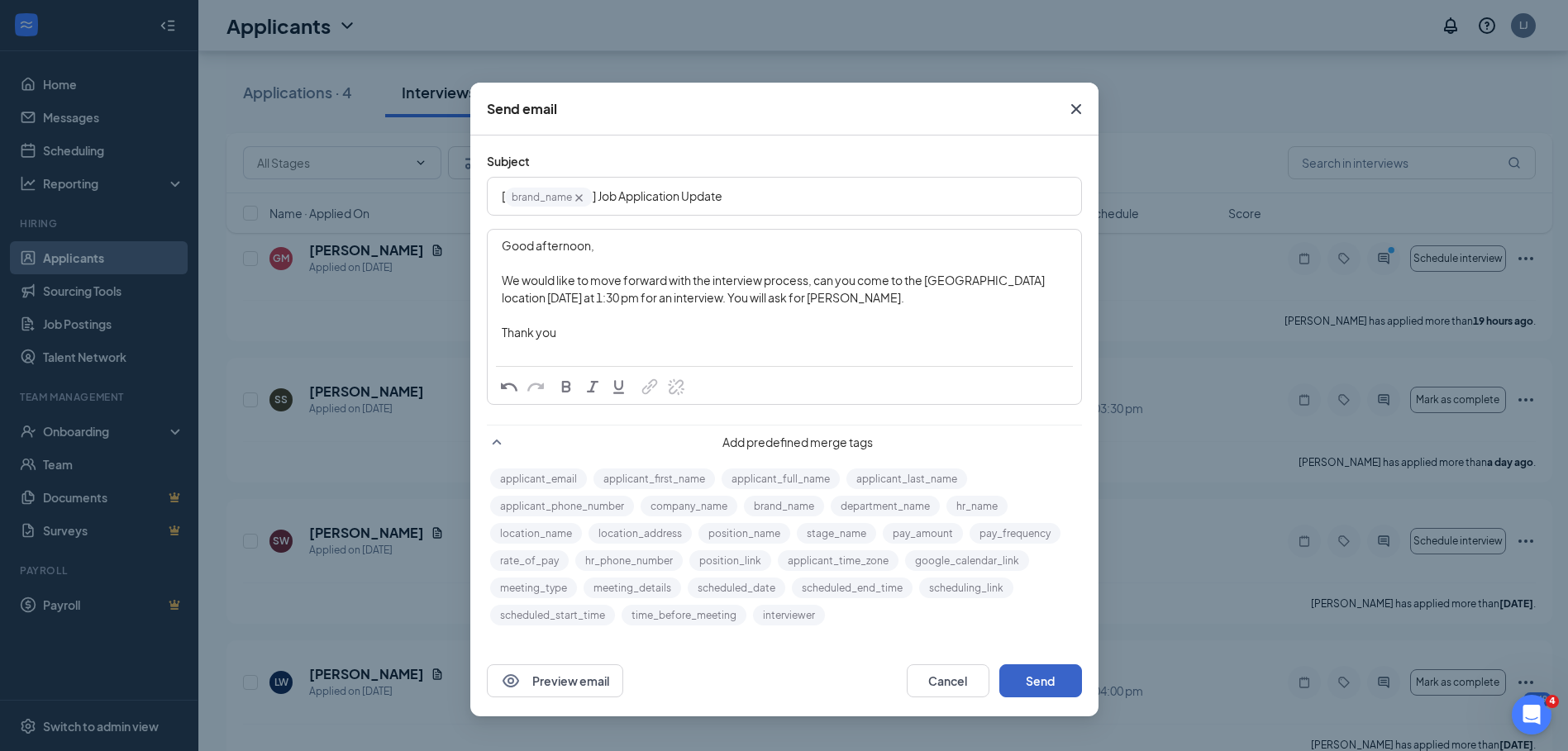
click at [1064, 671] on button "Send" at bounding box center [1040, 681] width 83 height 33
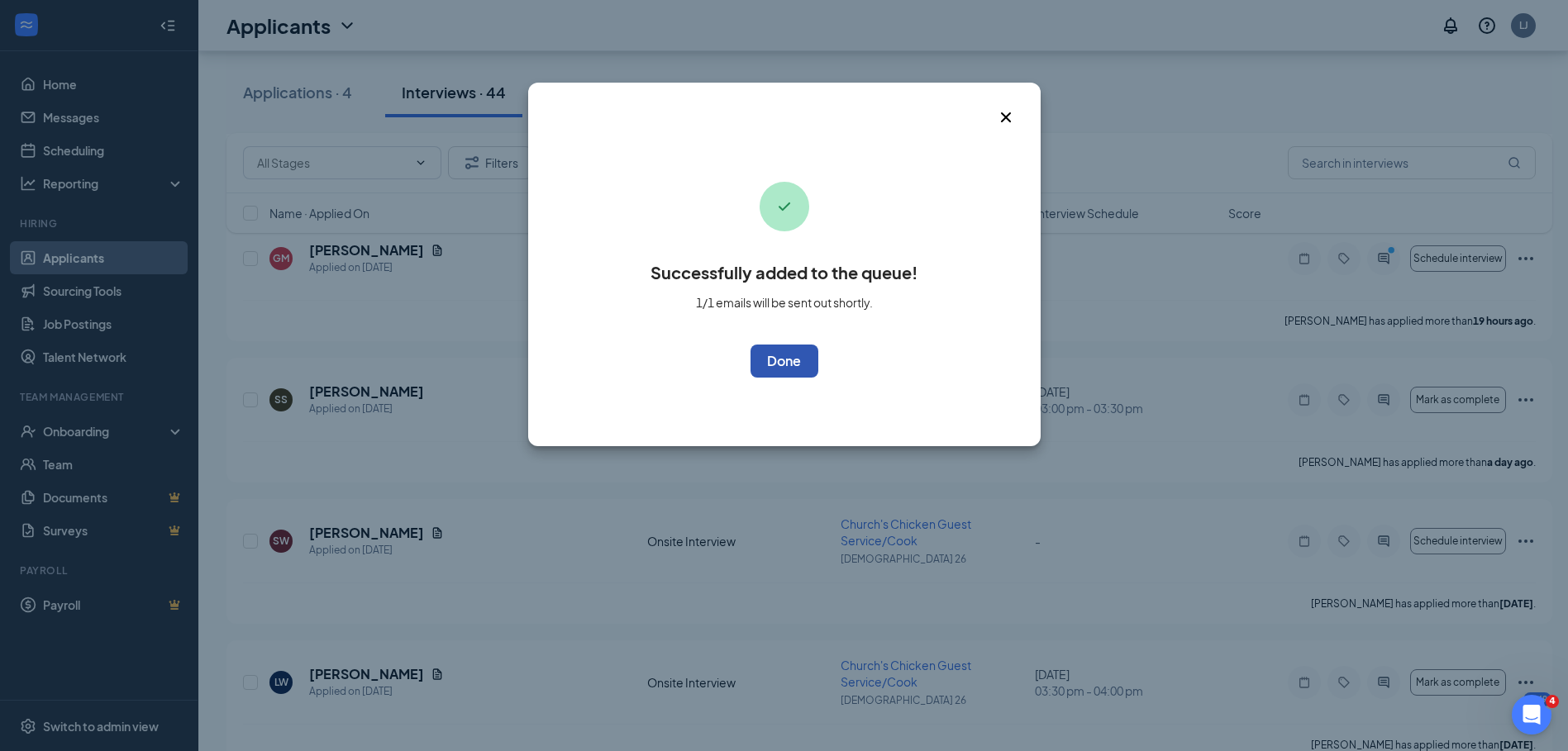
click at [786, 364] on button "OK" at bounding box center [784, 361] width 67 height 33
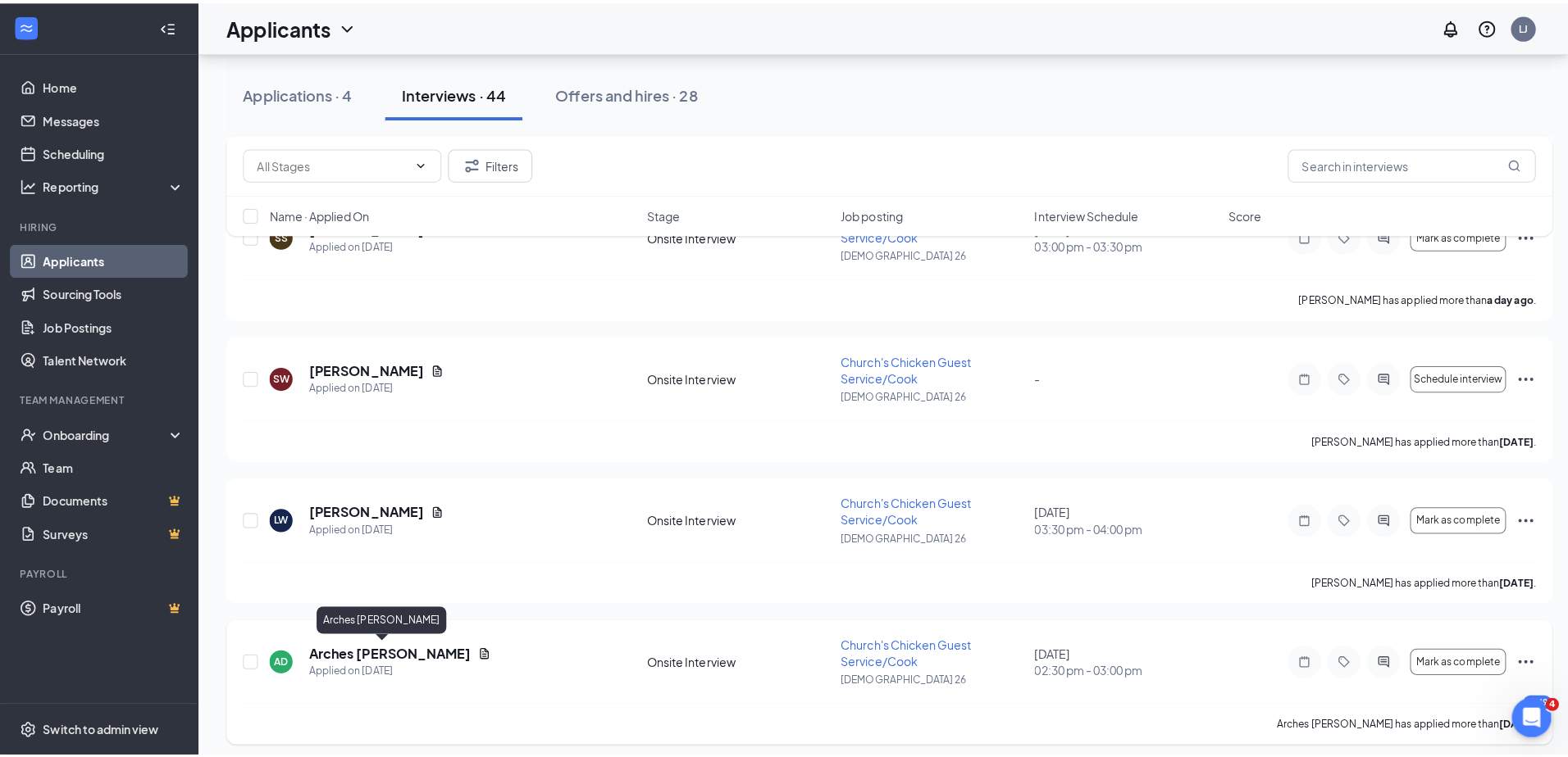
scroll to position [656, 0]
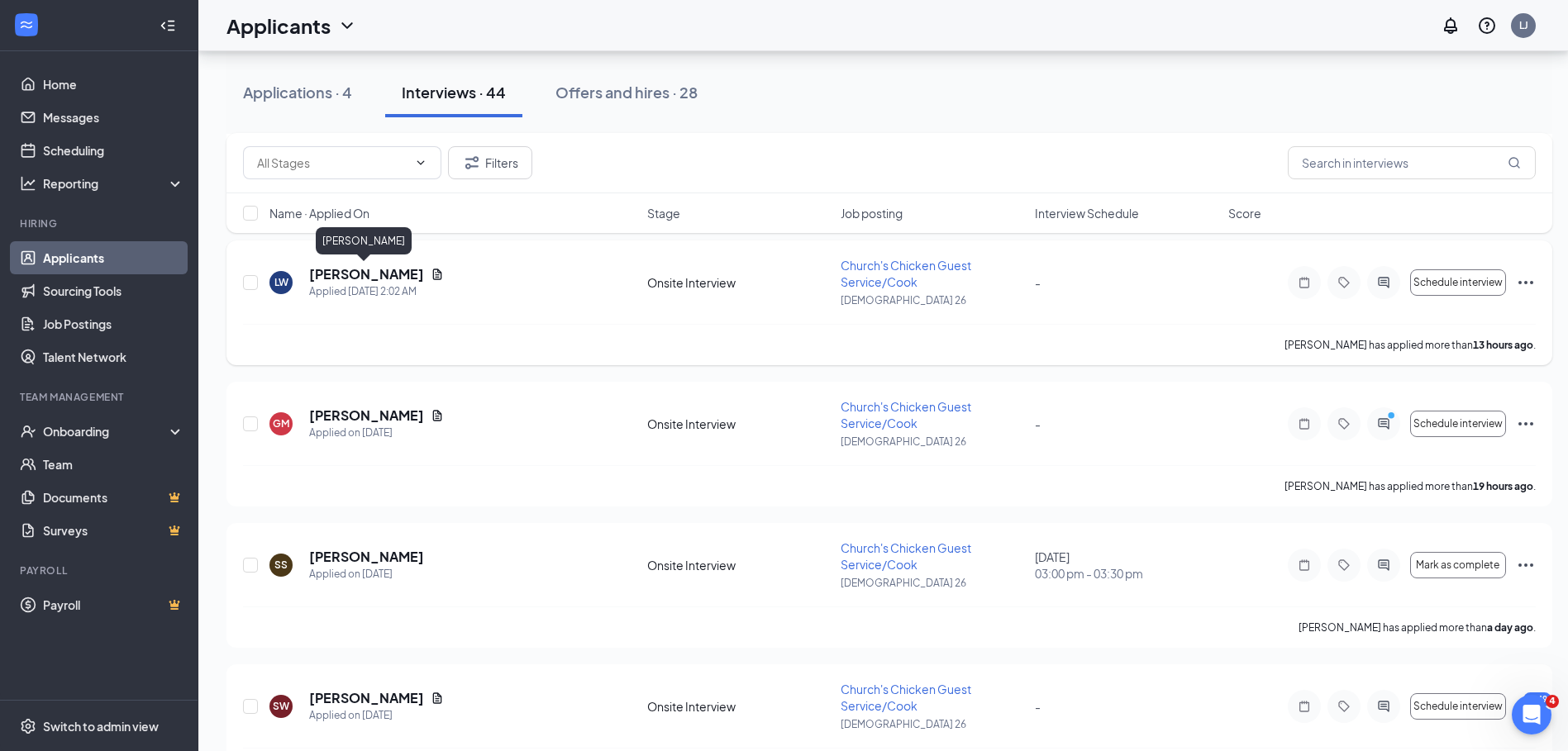
click at [339, 276] on h5 "[PERSON_NAME]" at bounding box center [366, 274] width 114 height 18
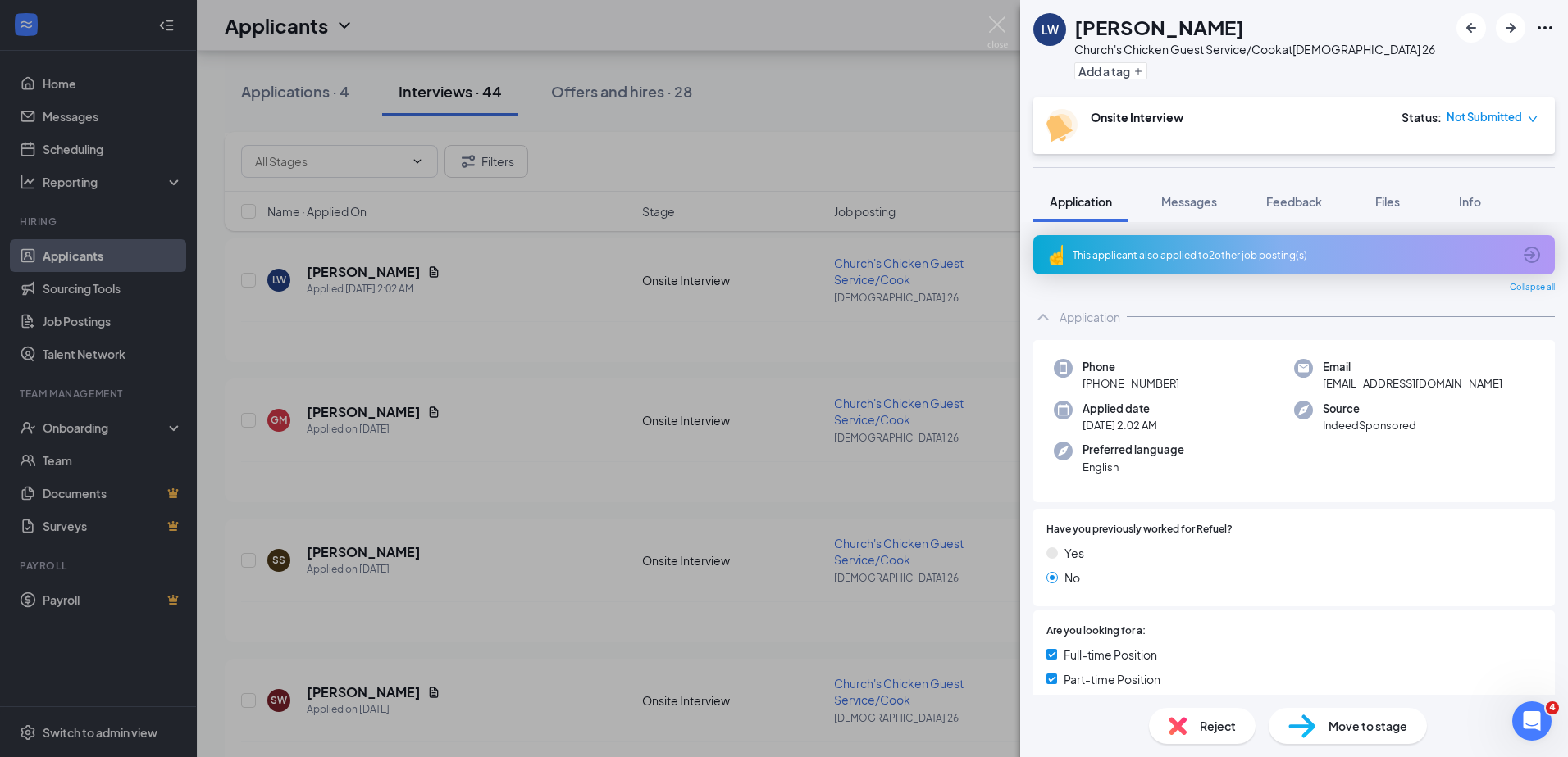
click at [833, 174] on div "[PERSON_NAME] Church's Chicken Guest Service/Cook at [DEMOGRAPHIC_DATA] 26 Add …" at bounding box center [784, 378] width 1568 height 757
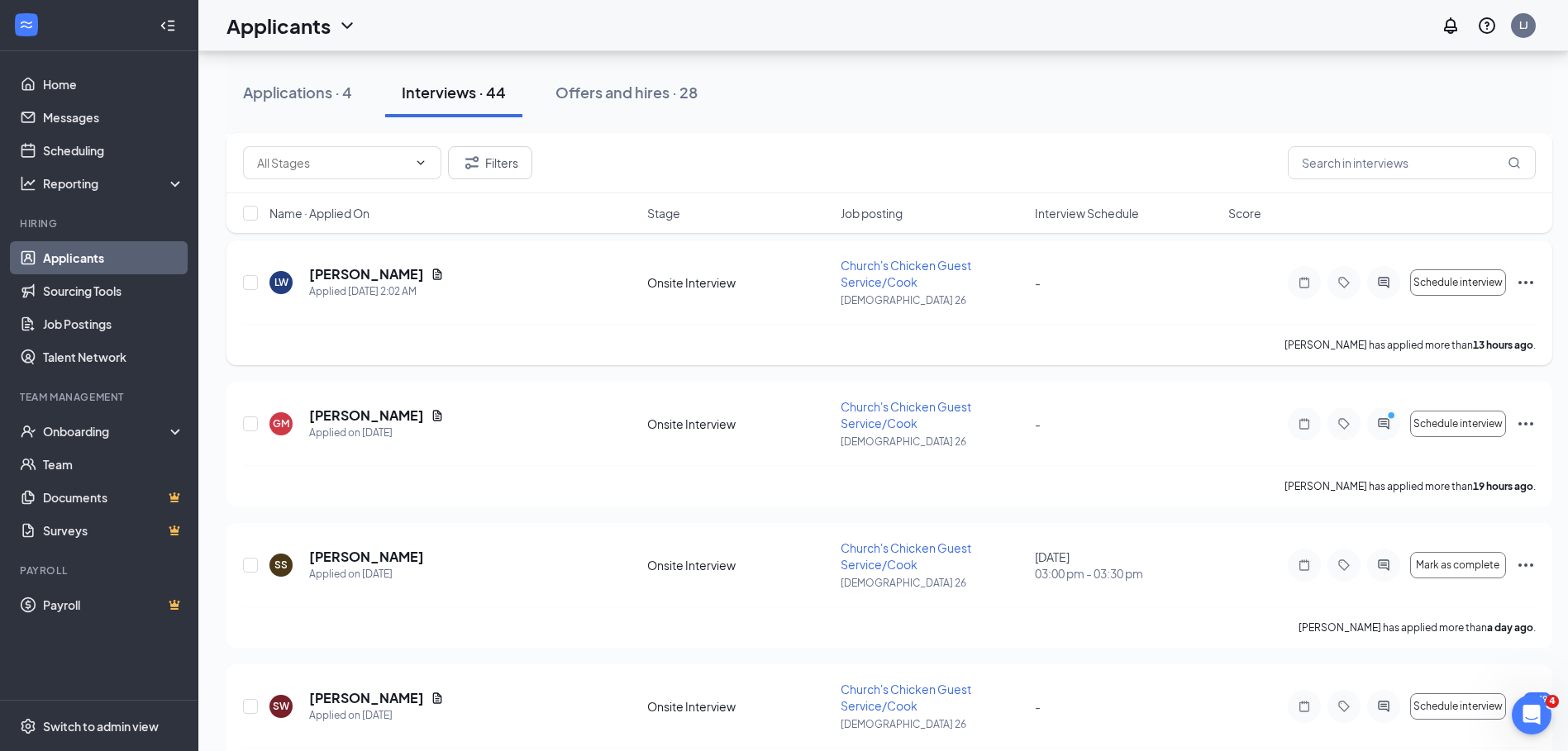
click at [1523, 283] on icon "Ellipses" at bounding box center [1526, 283] width 20 height 20
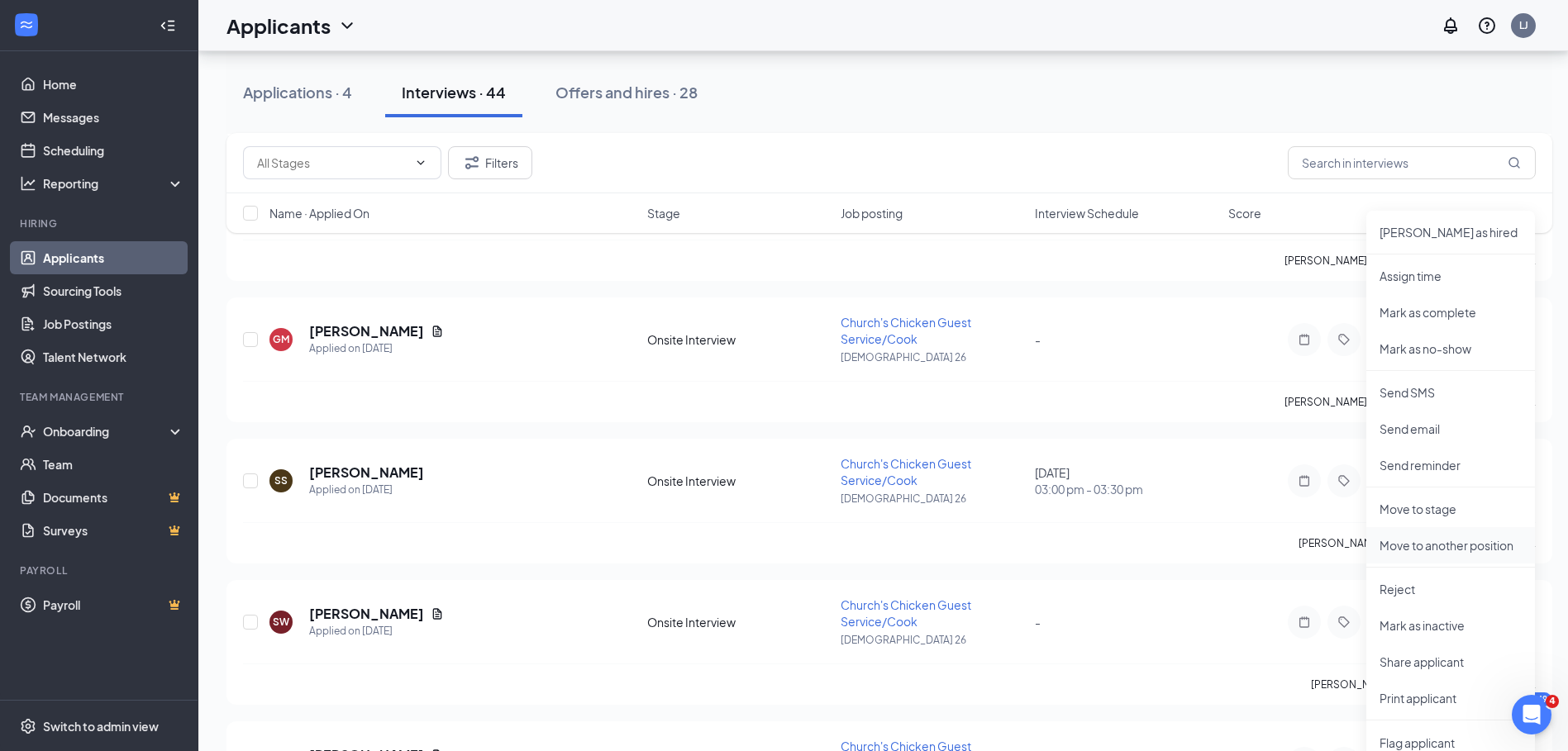
scroll to position [827, 0]
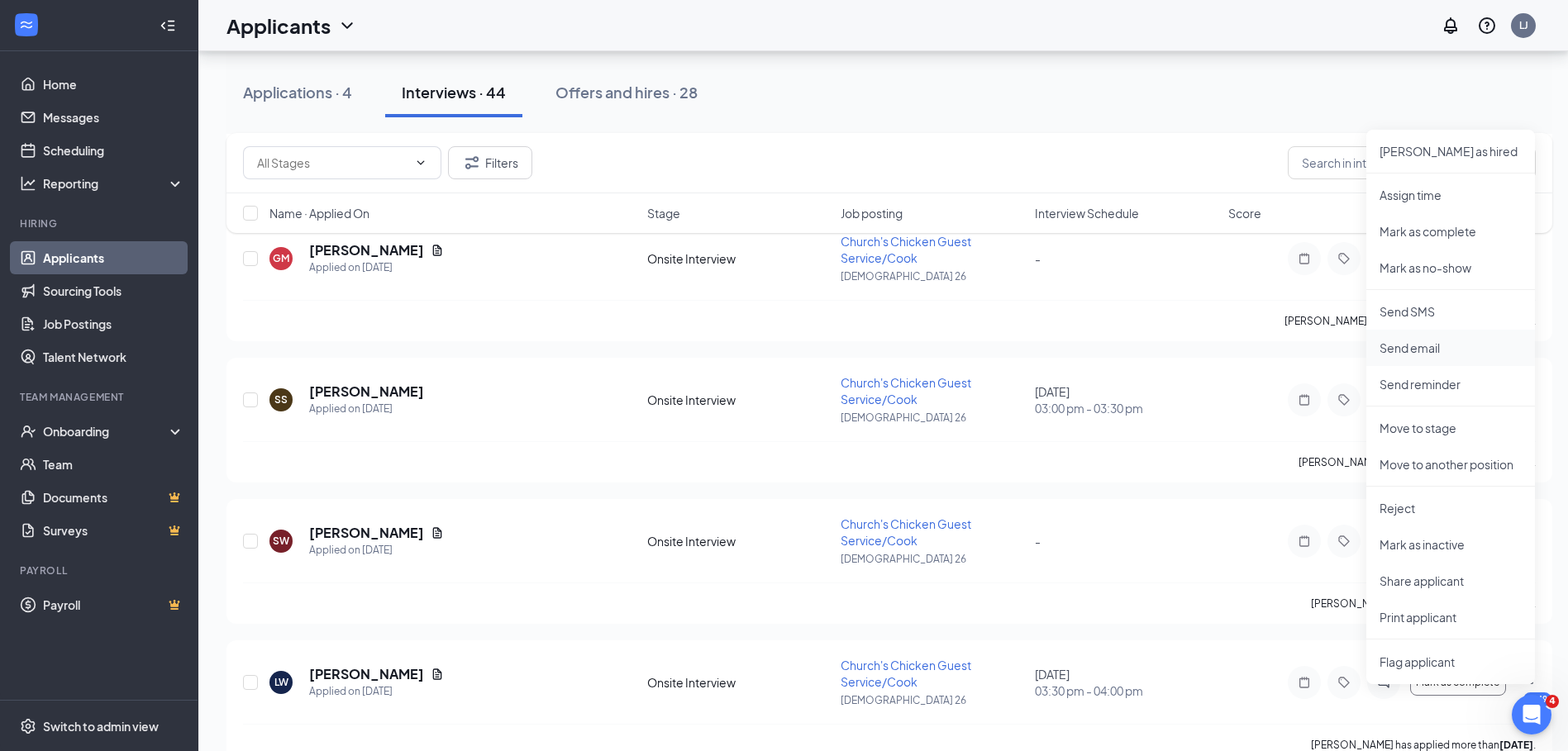
click at [1402, 344] on p "Send email" at bounding box center [1451, 347] width 142 height 16
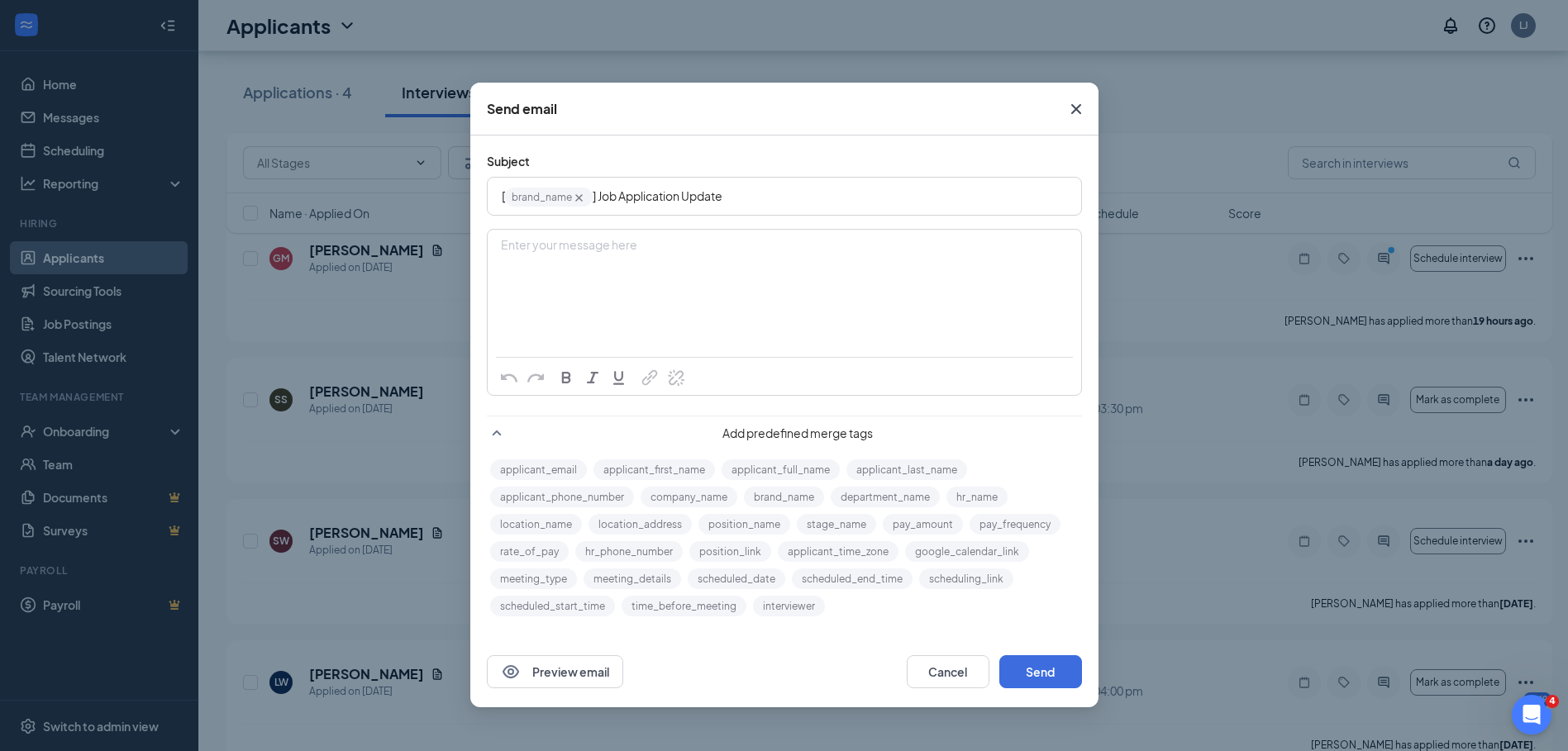
click at [545, 245] on div "Enter your message here" at bounding box center [784, 246] width 565 height 17
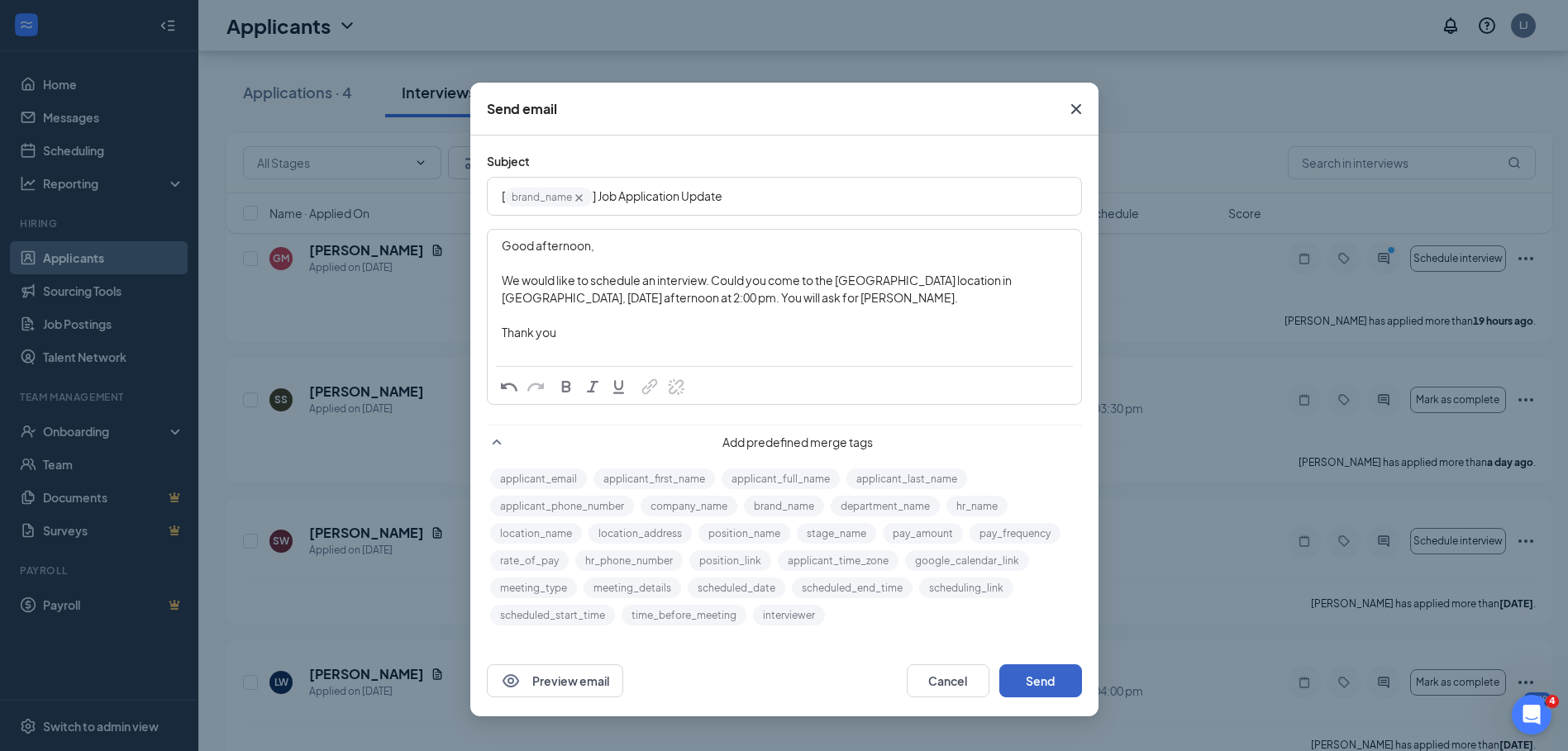
click at [1045, 680] on button "Send" at bounding box center [1040, 681] width 83 height 33
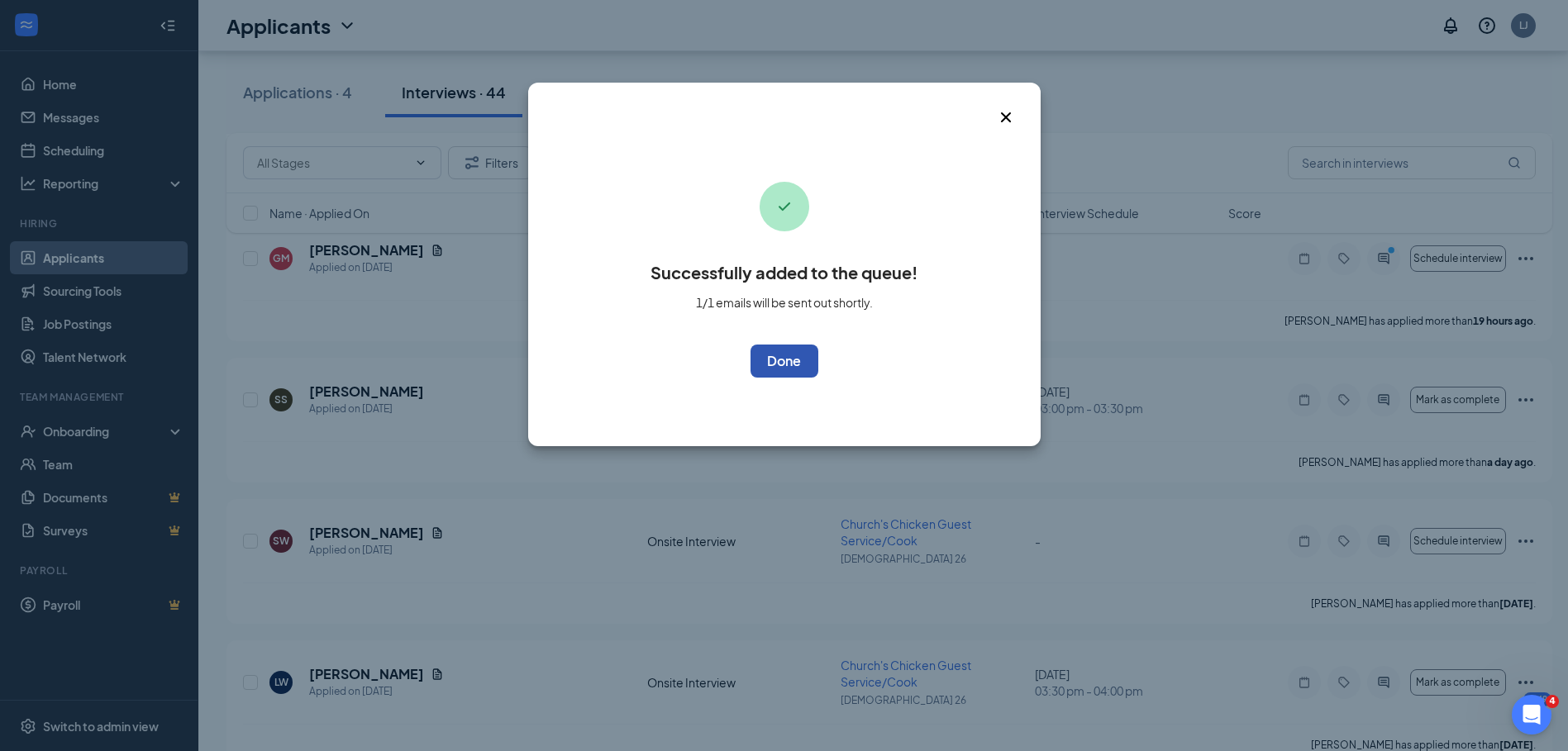
click at [764, 363] on button "OK" at bounding box center [784, 361] width 67 height 33
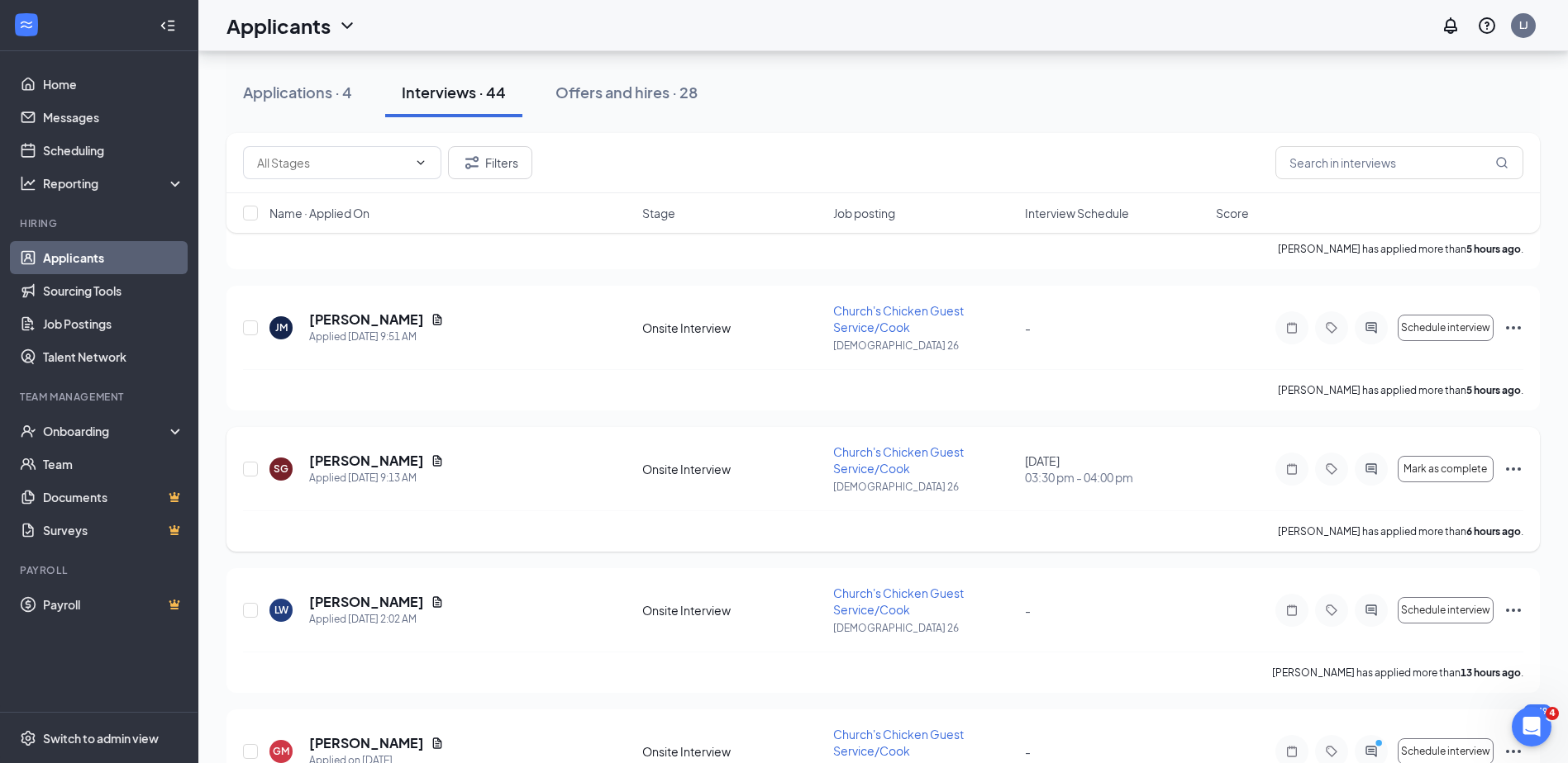
scroll to position [413, 0]
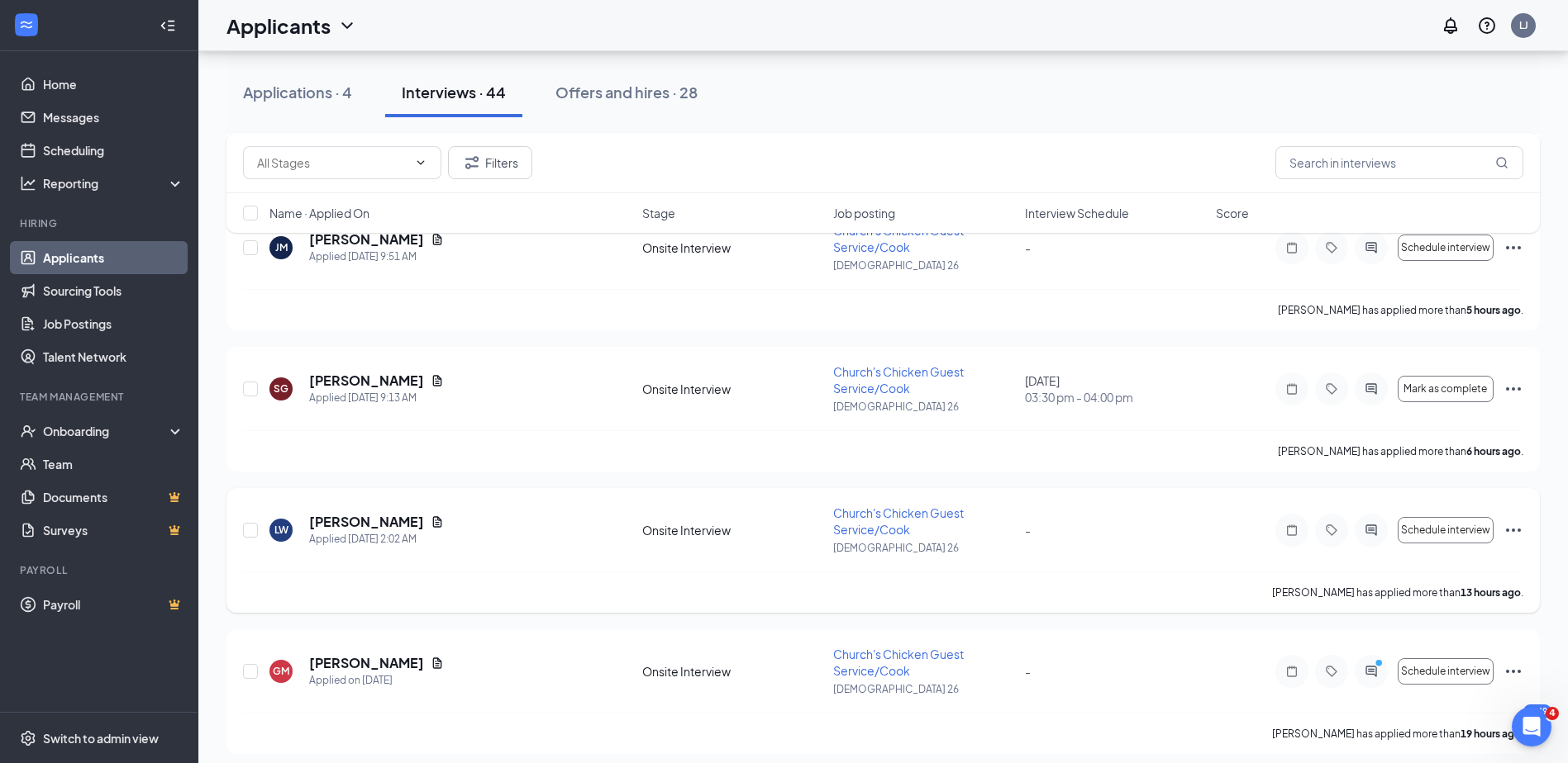
click at [1513, 522] on icon "Ellipses" at bounding box center [1513, 530] width 20 height 20
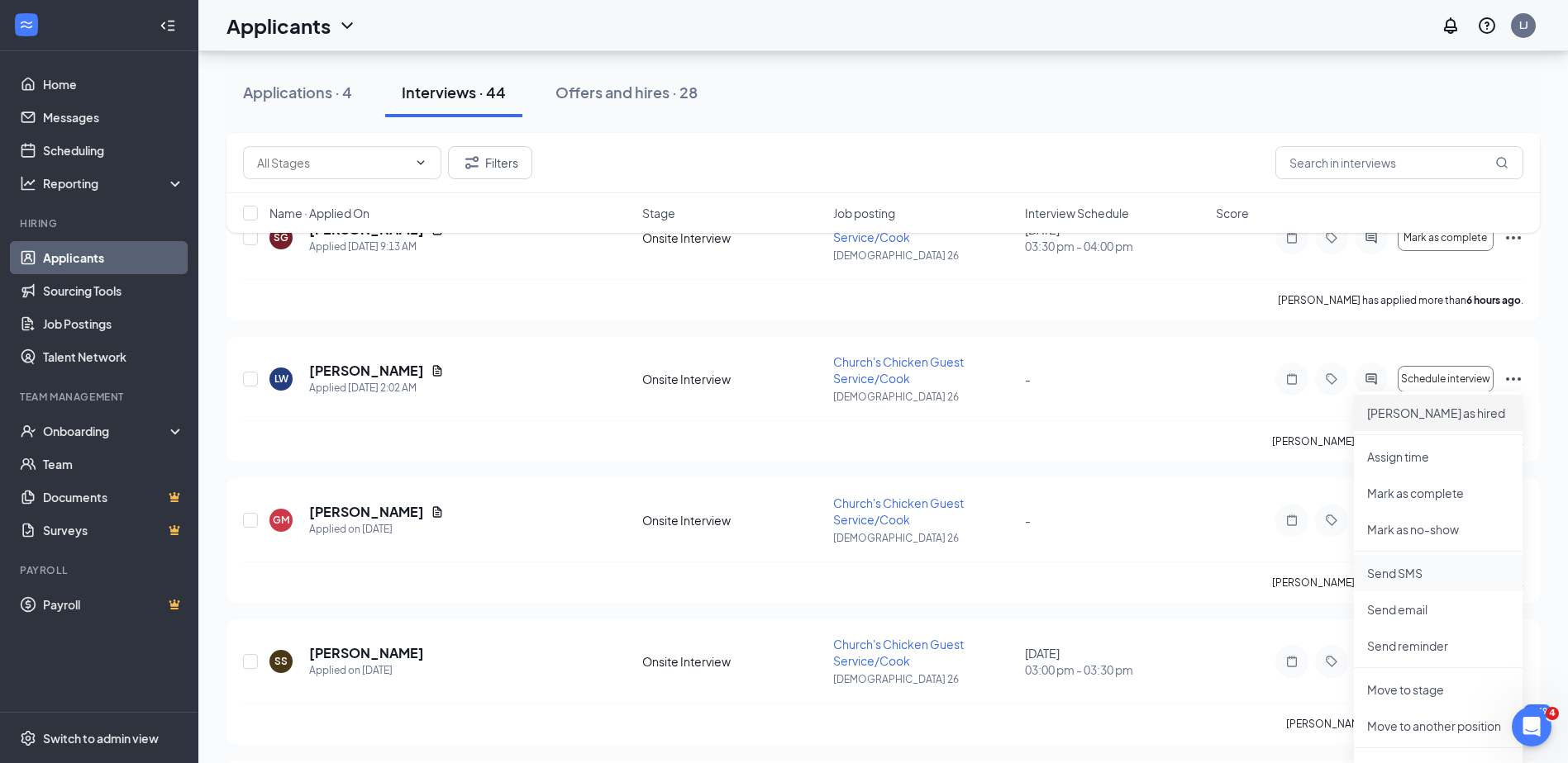
scroll to position [578, 0]
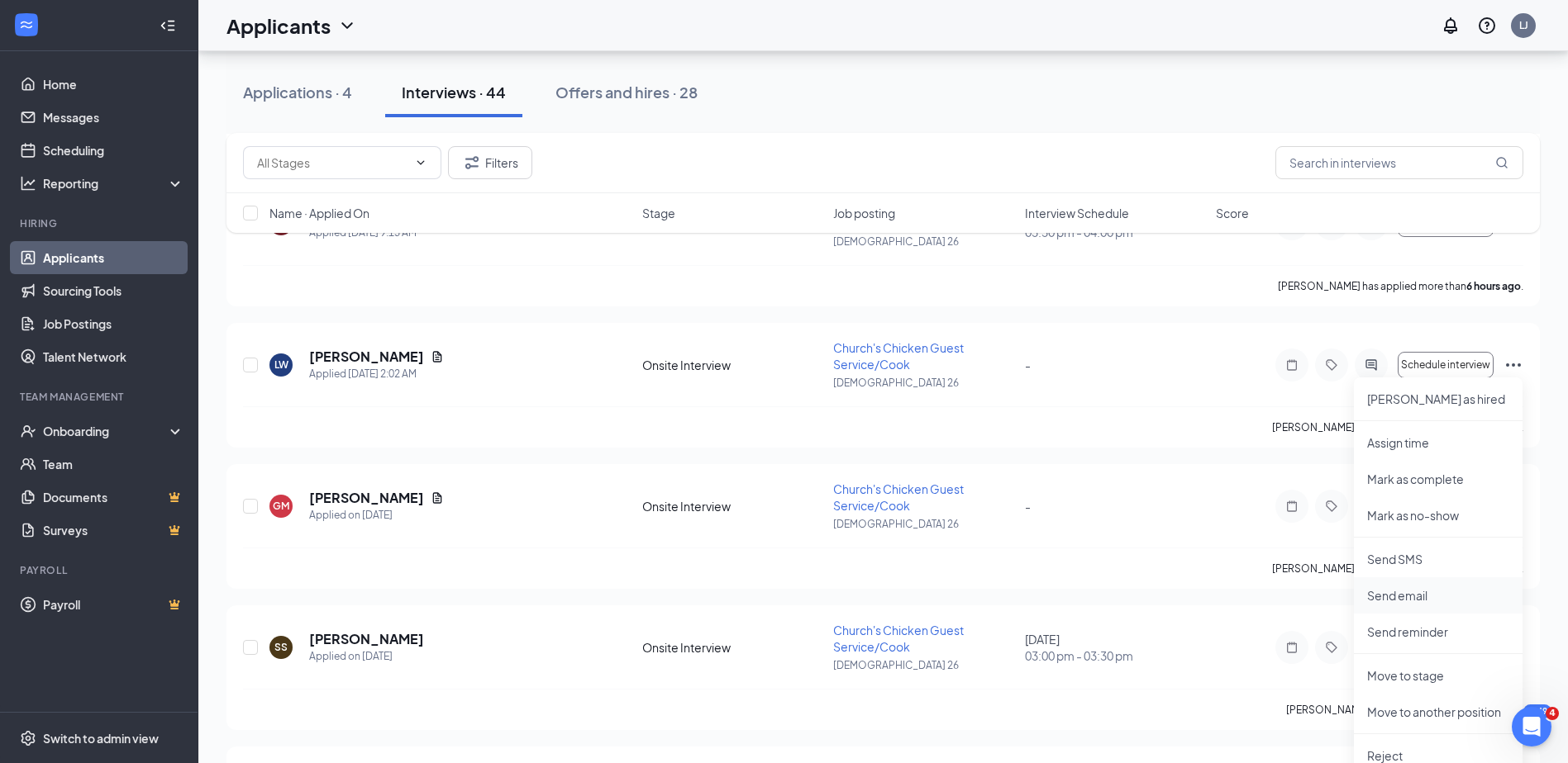
click at [1406, 592] on p "Send email" at bounding box center [1438, 595] width 142 height 16
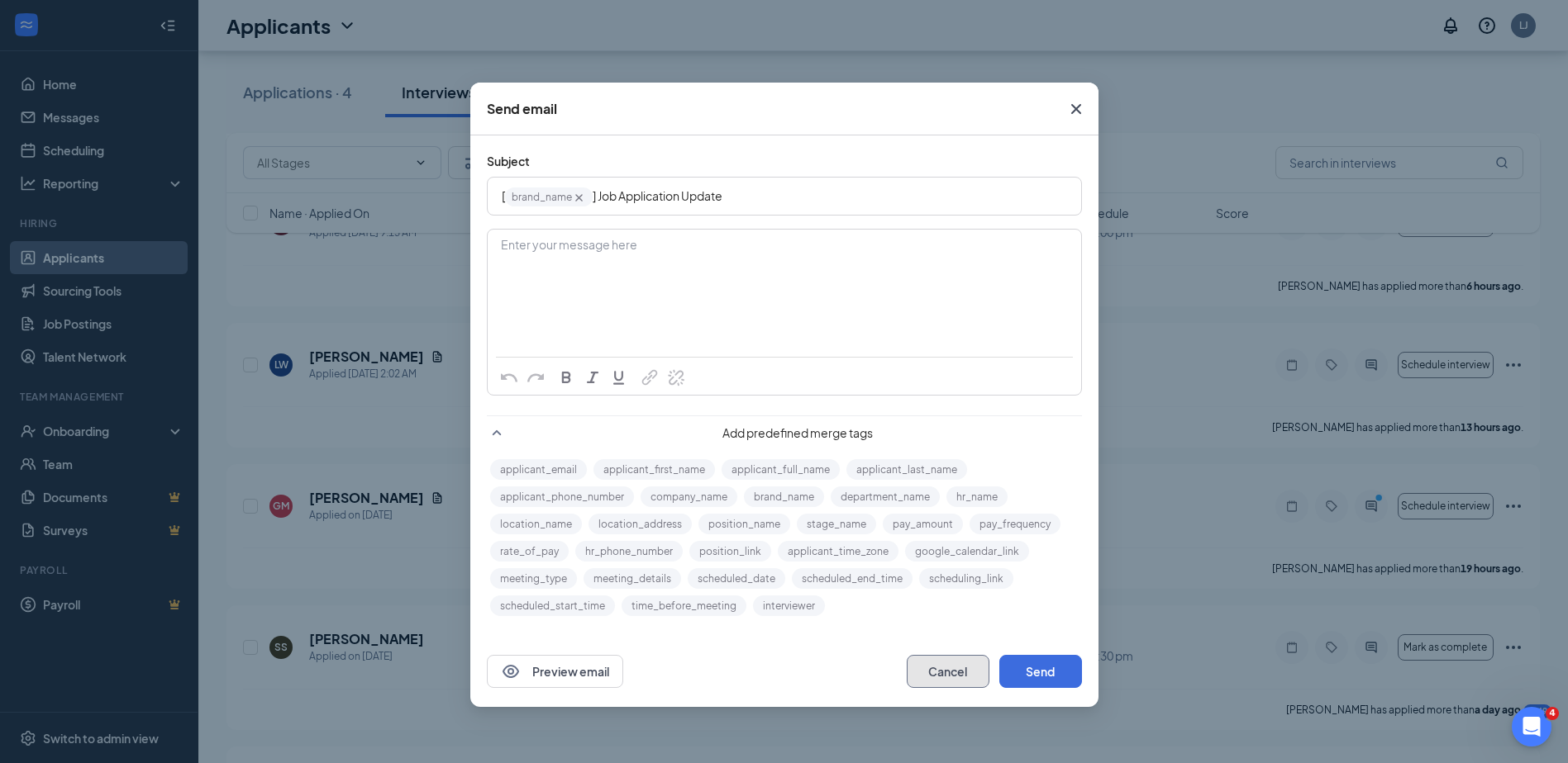
click at [943, 679] on button "Cancel" at bounding box center [948, 672] width 83 height 33
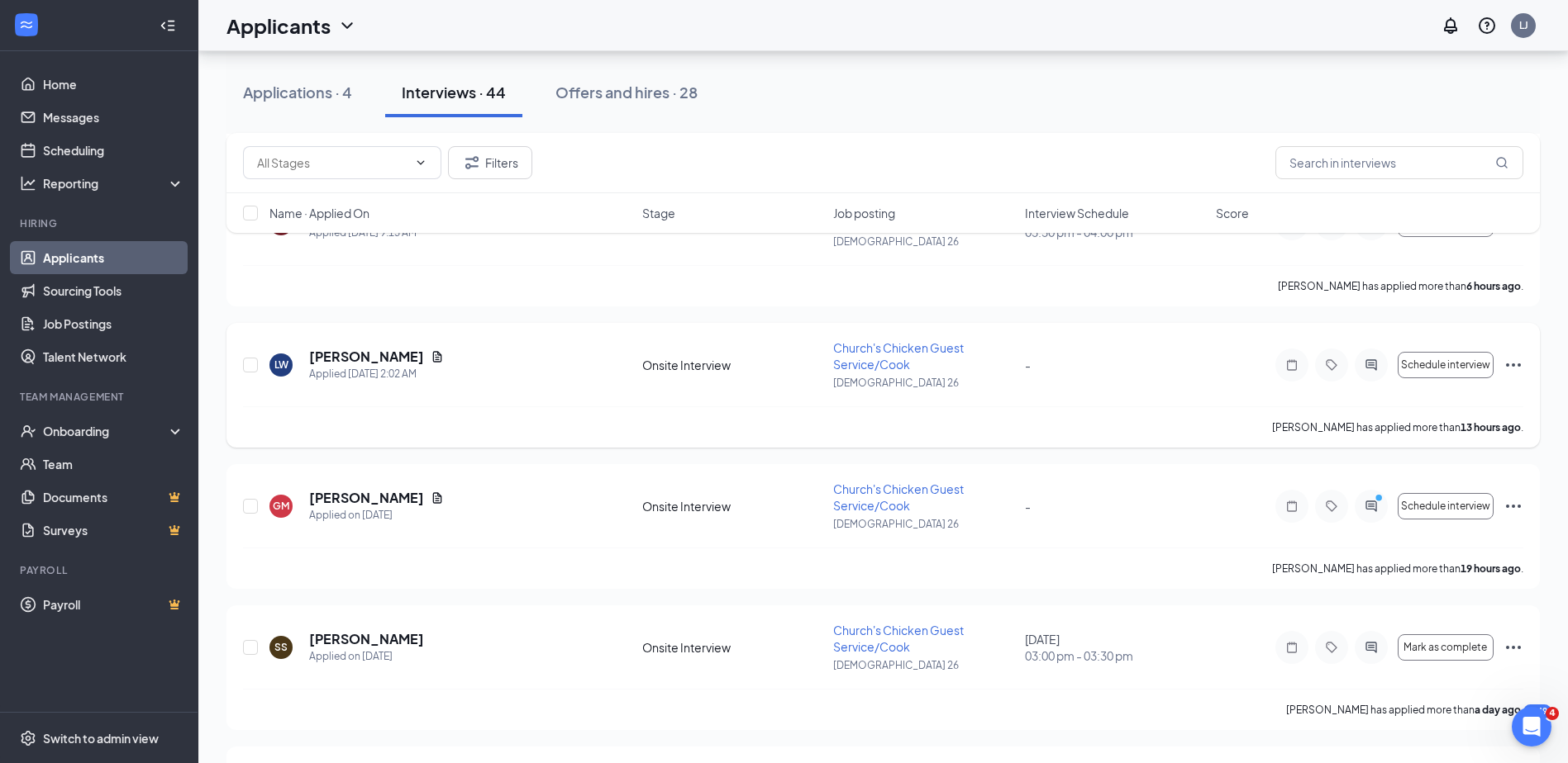
click at [1504, 356] on icon "Ellipses" at bounding box center [1513, 365] width 20 height 20
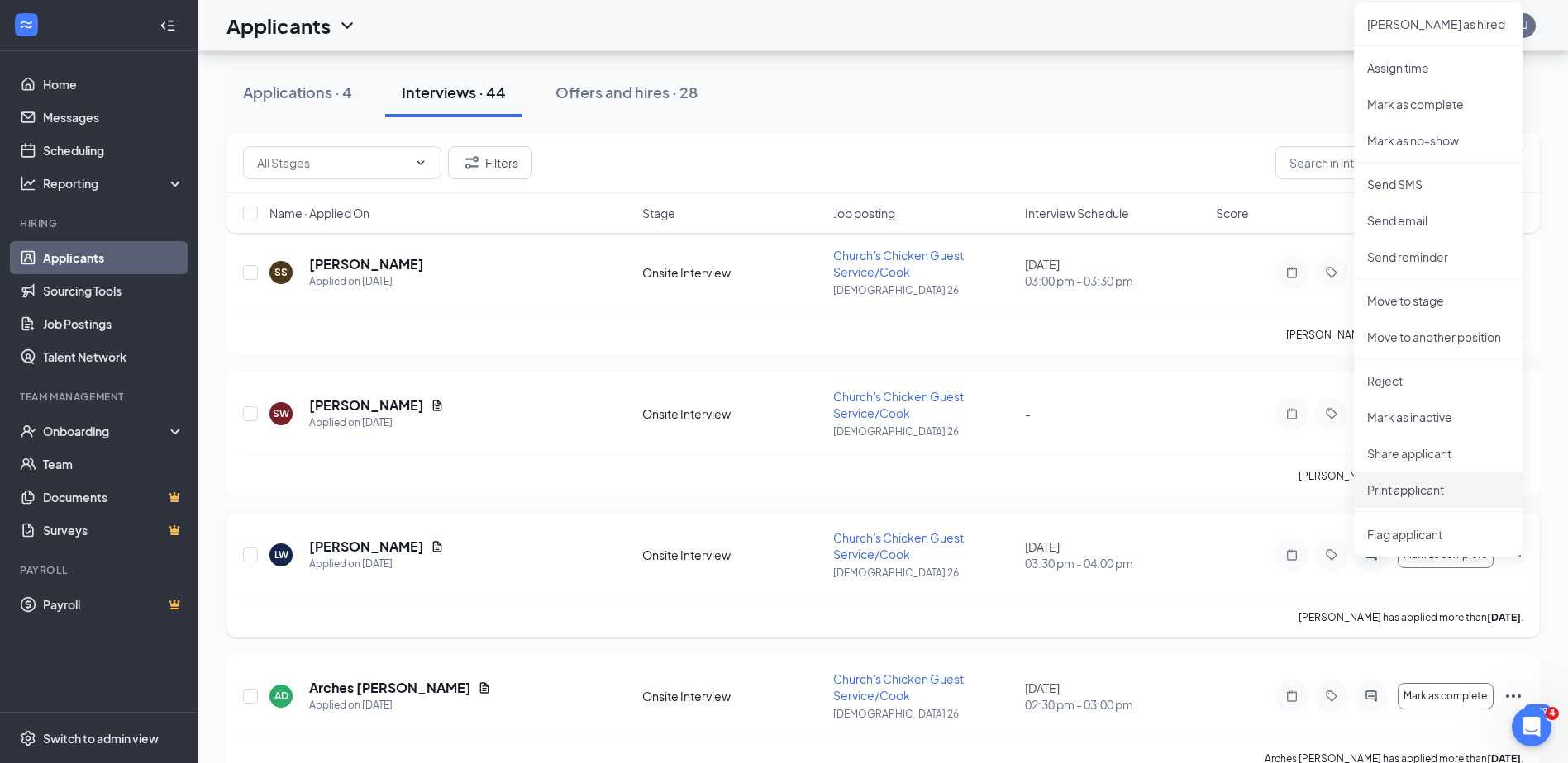
scroll to position [992, 0]
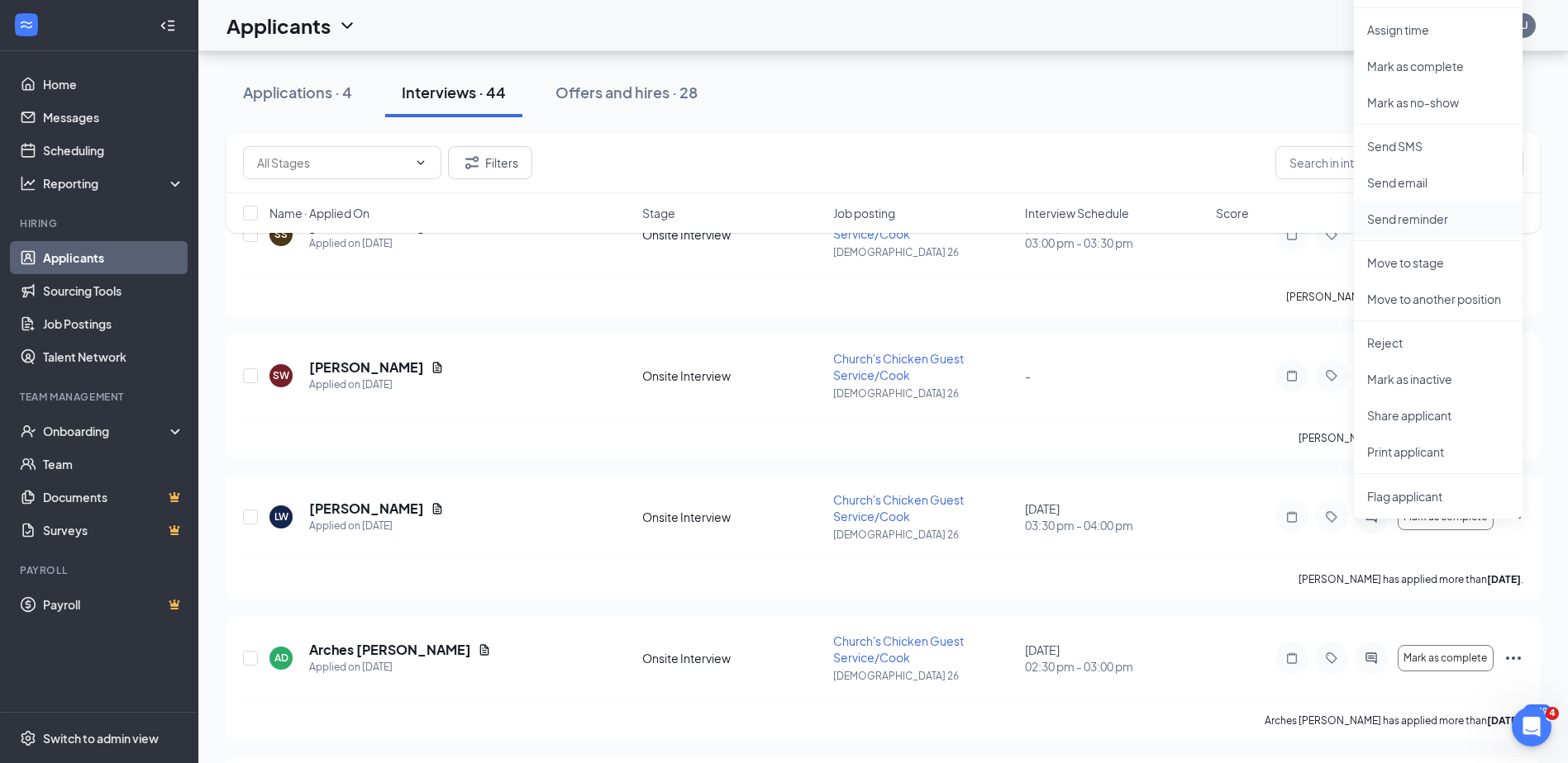
click at [1421, 219] on p "Send reminder" at bounding box center [1438, 218] width 142 height 16
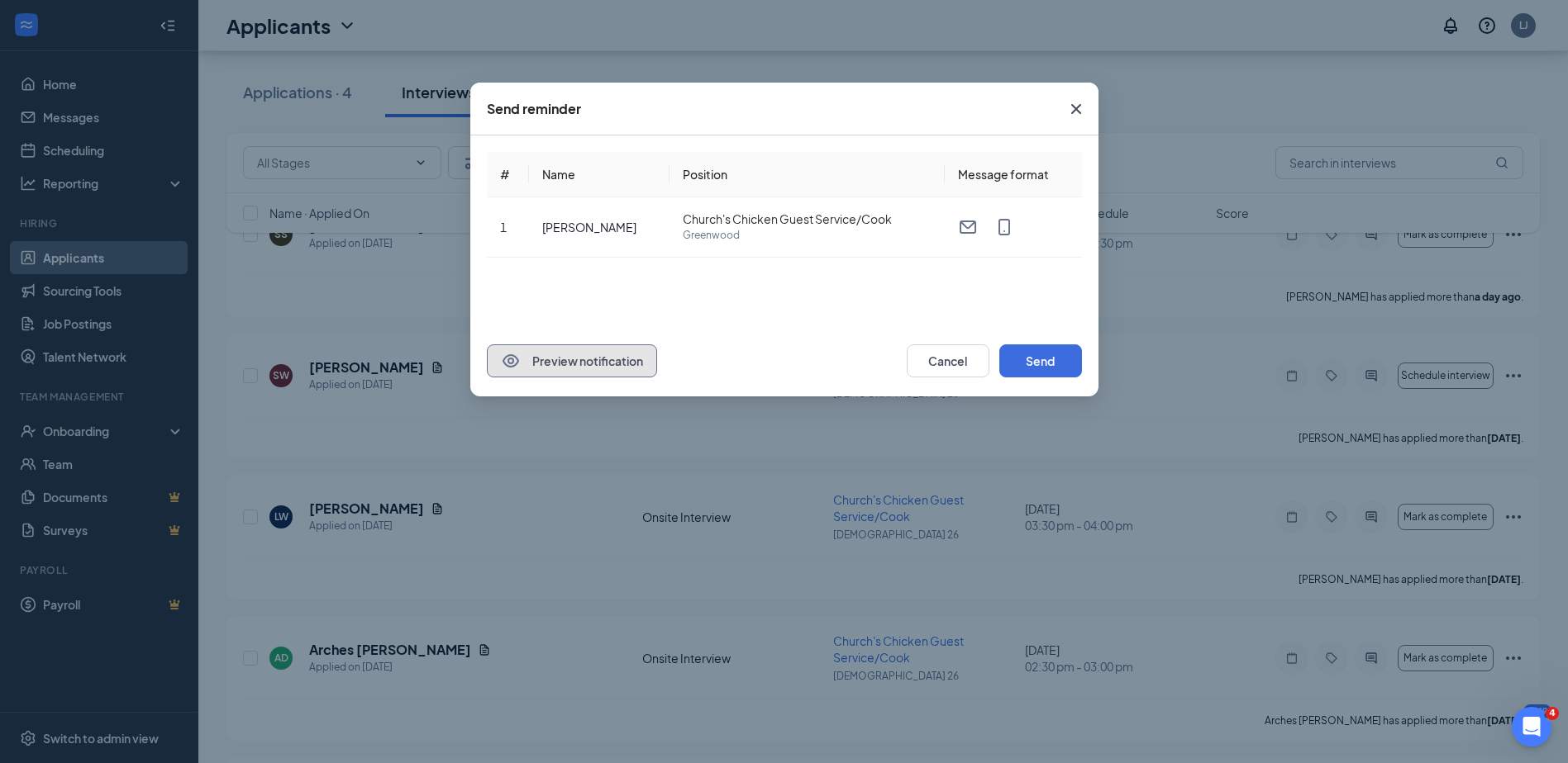
click at [559, 363] on button "Preview notification" at bounding box center [571, 360] width 170 height 33
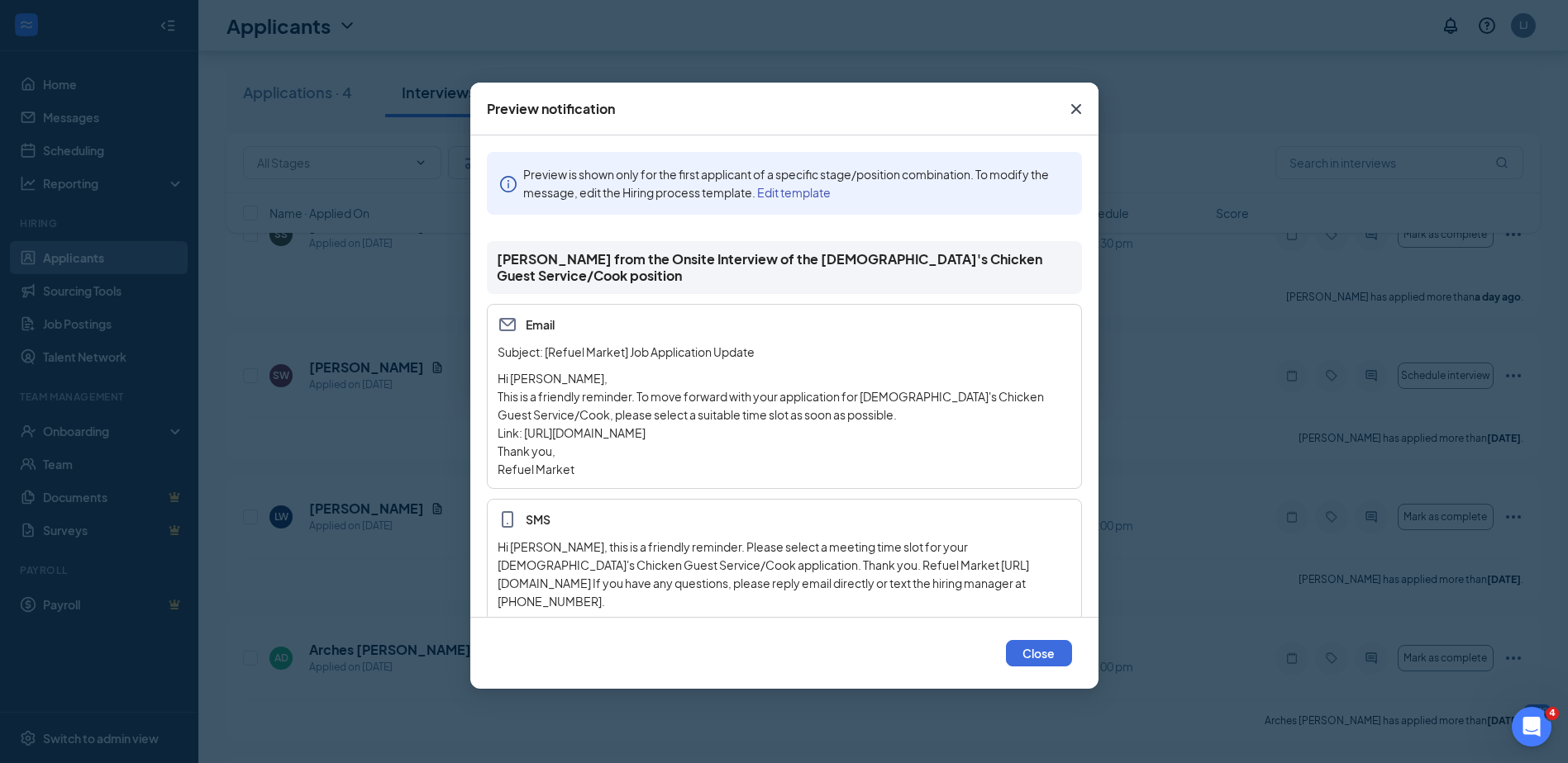
click at [1075, 105] on icon "Cross" at bounding box center [1076, 109] width 20 height 20
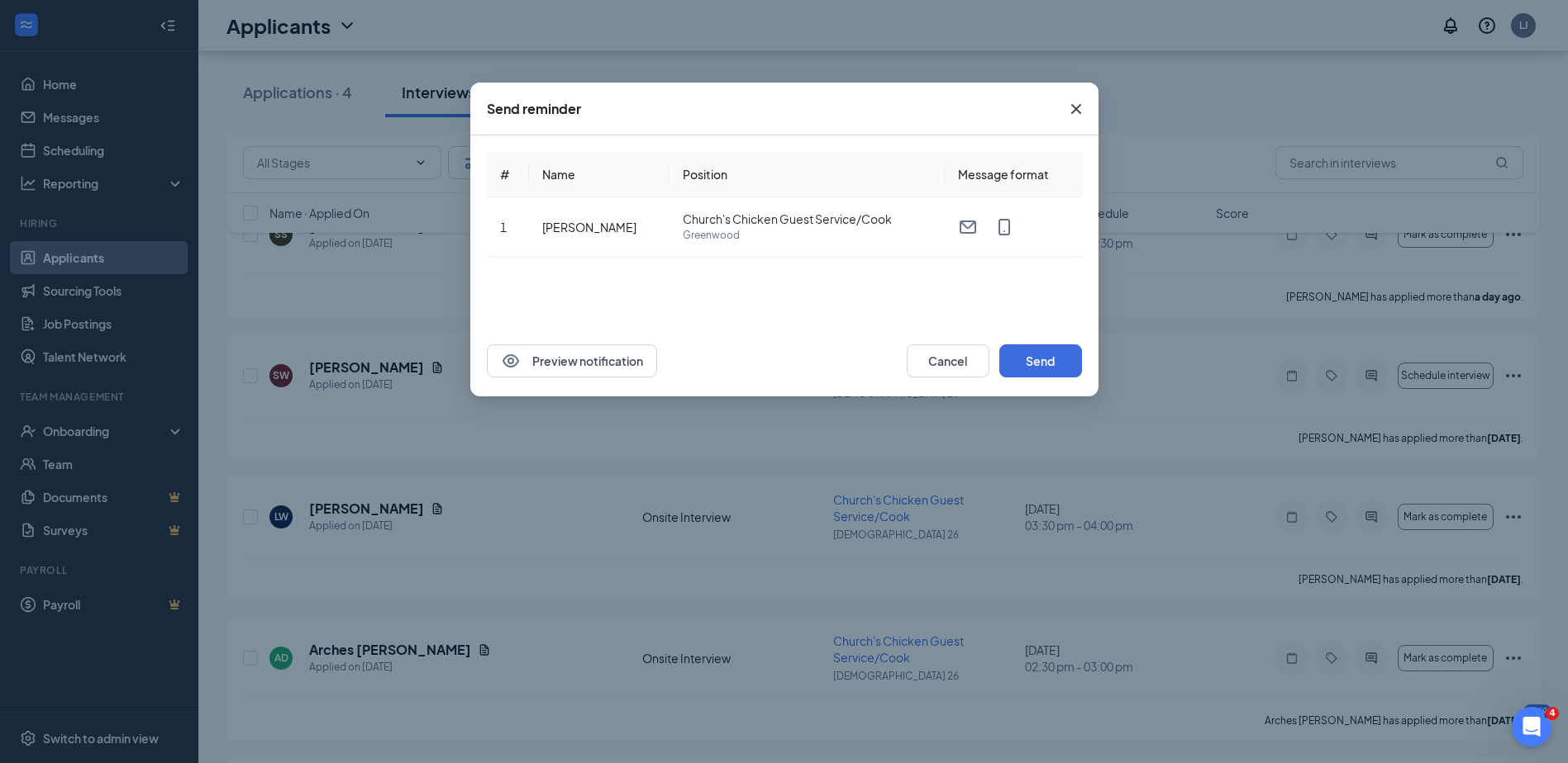
click at [983, 174] on th "Message format" at bounding box center [1013, 174] width 137 height 45
click at [1074, 113] on icon "Cross" at bounding box center [1076, 109] width 20 height 20
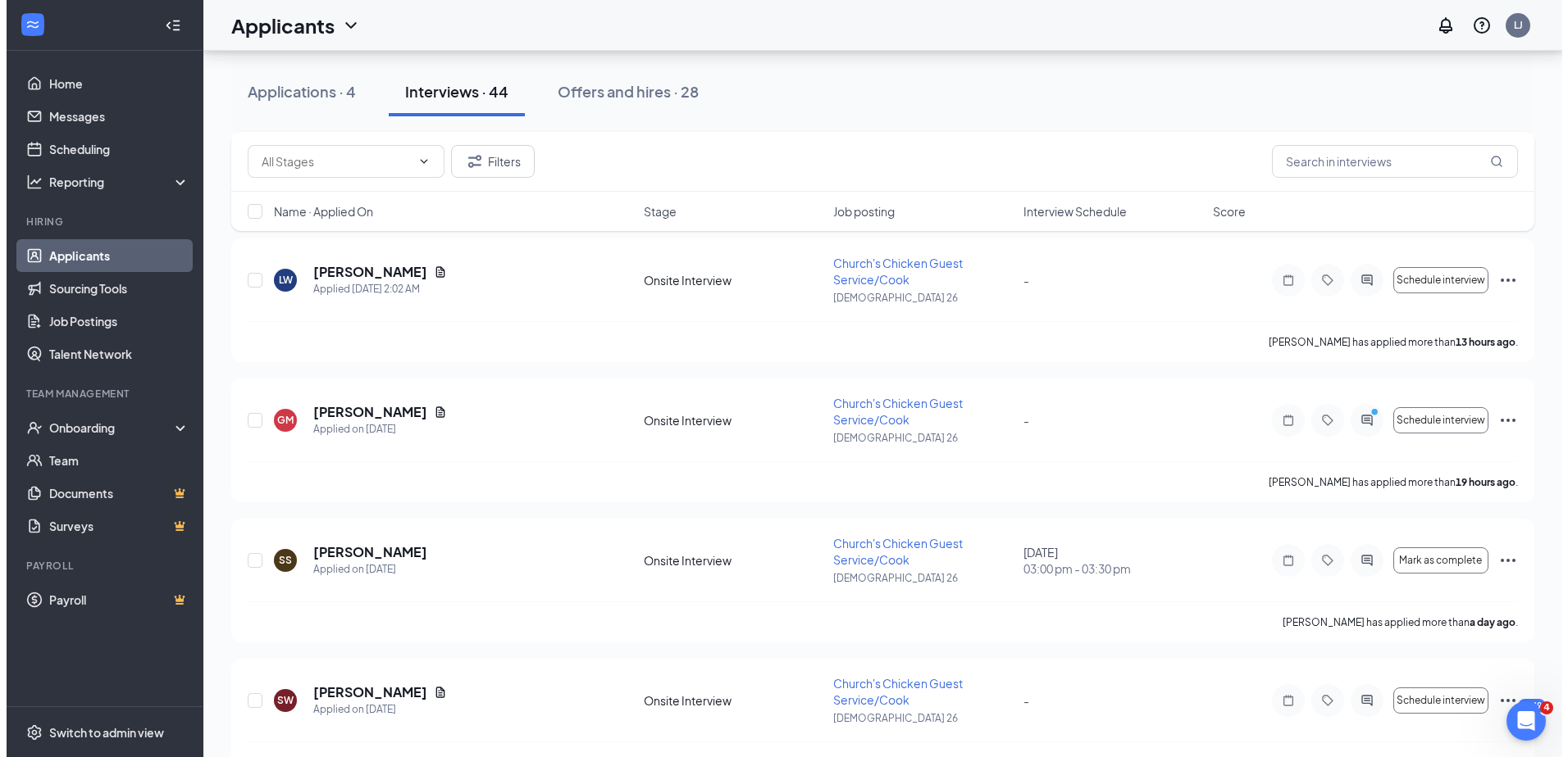
scroll to position [492, 0]
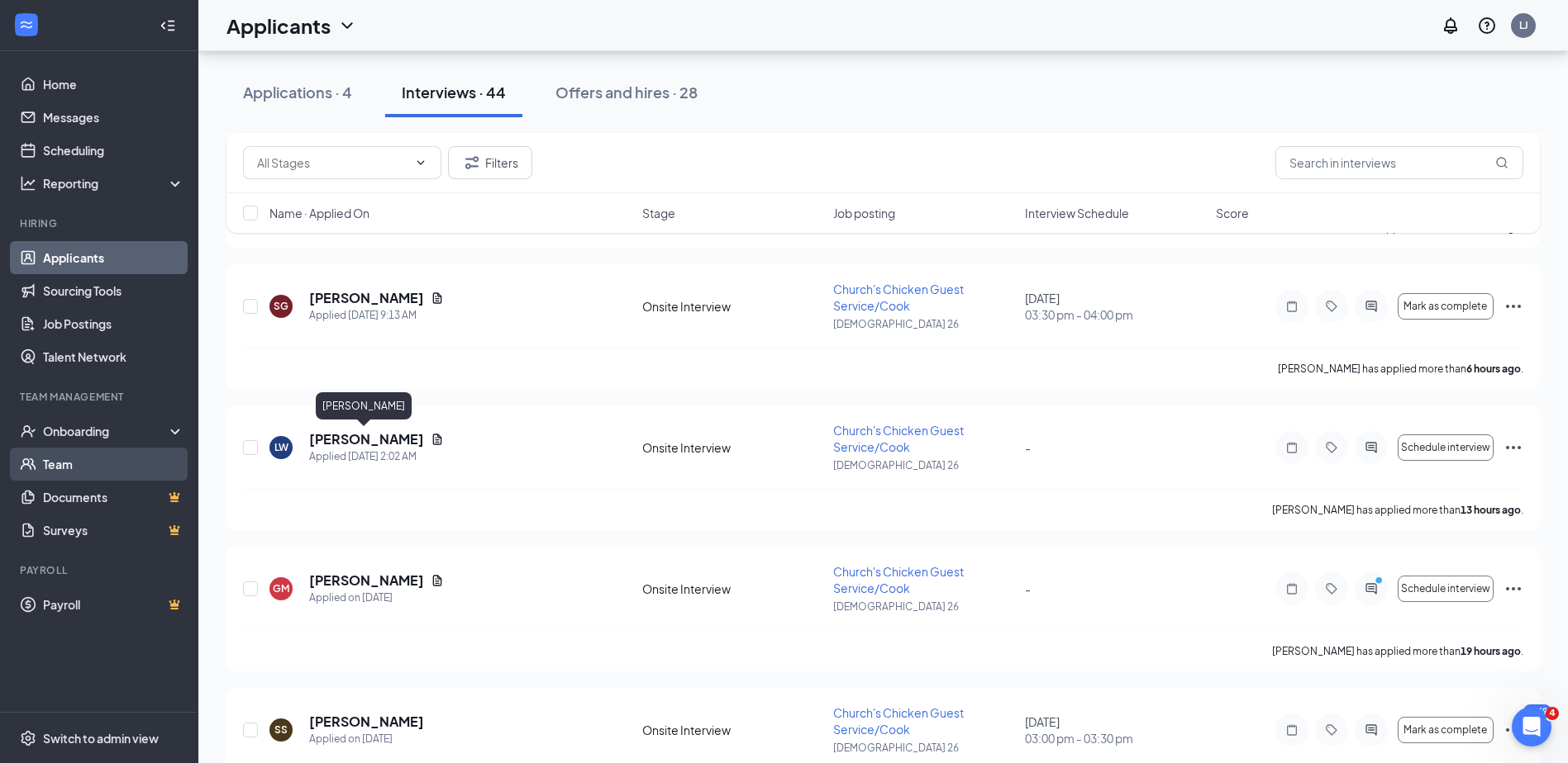
drag, startPoint x: 332, startPoint y: 441, endPoint x: 40, endPoint y: 456, distance: 292.4
click at [332, 441] on h5 "[PERSON_NAME]" at bounding box center [366, 439] width 114 height 18
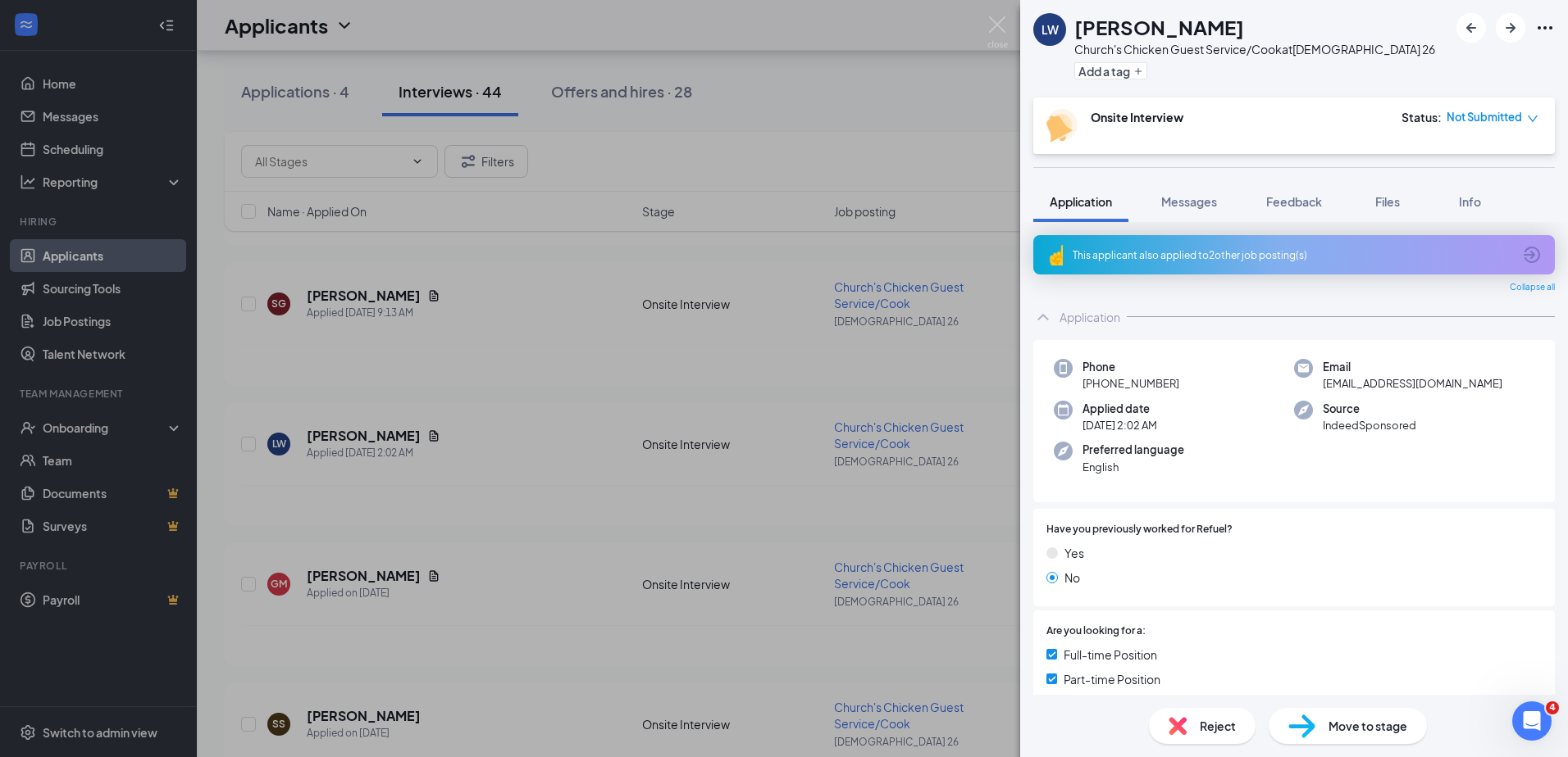
click at [482, 276] on div "[PERSON_NAME] Church's Chicken Guest Service/Cook at [DEMOGRAPHIC_DATA] 26 Add …" at bounding box center [784, 378] width 1568 height 757
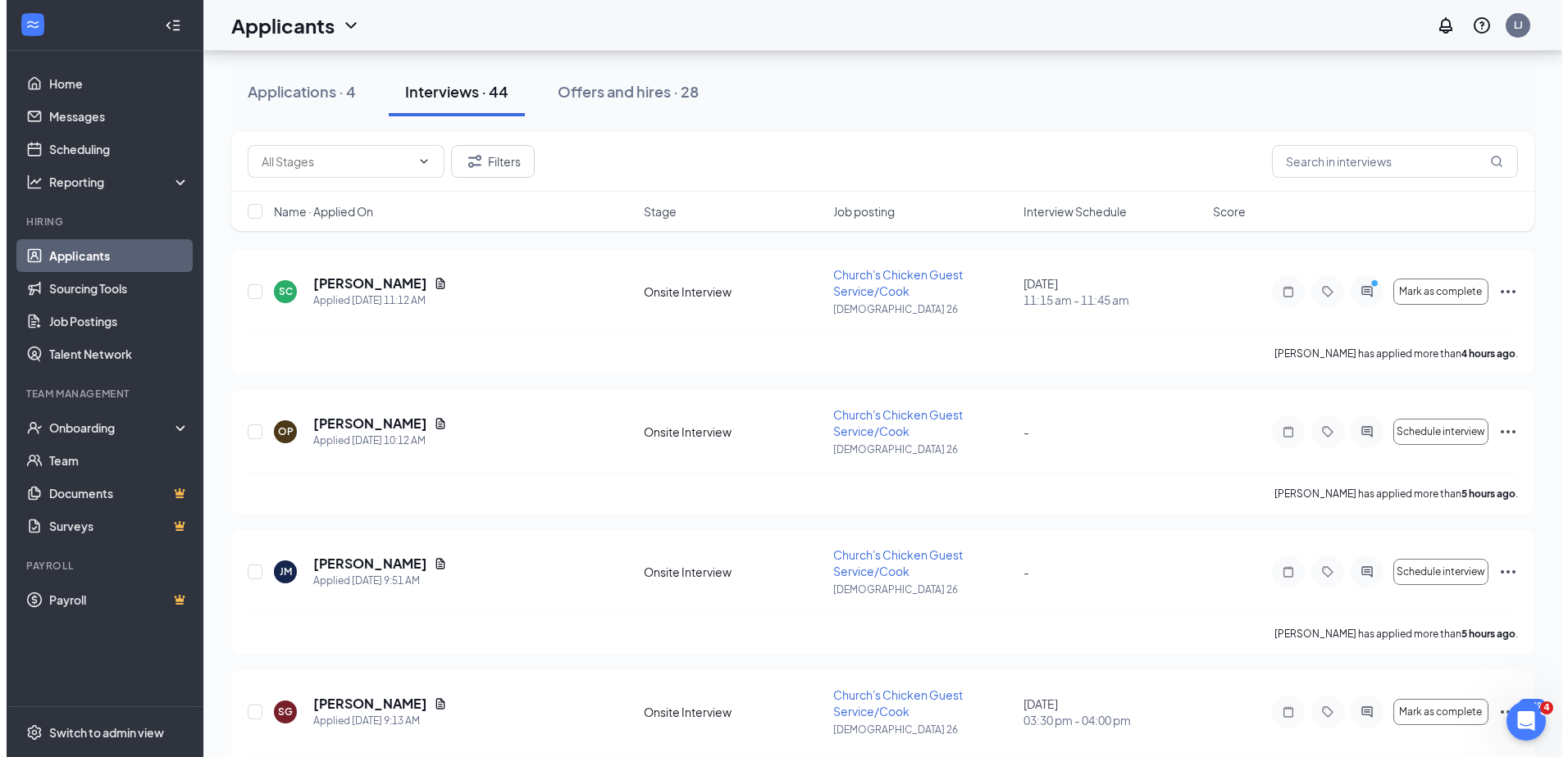
scroll to position [246, 0]
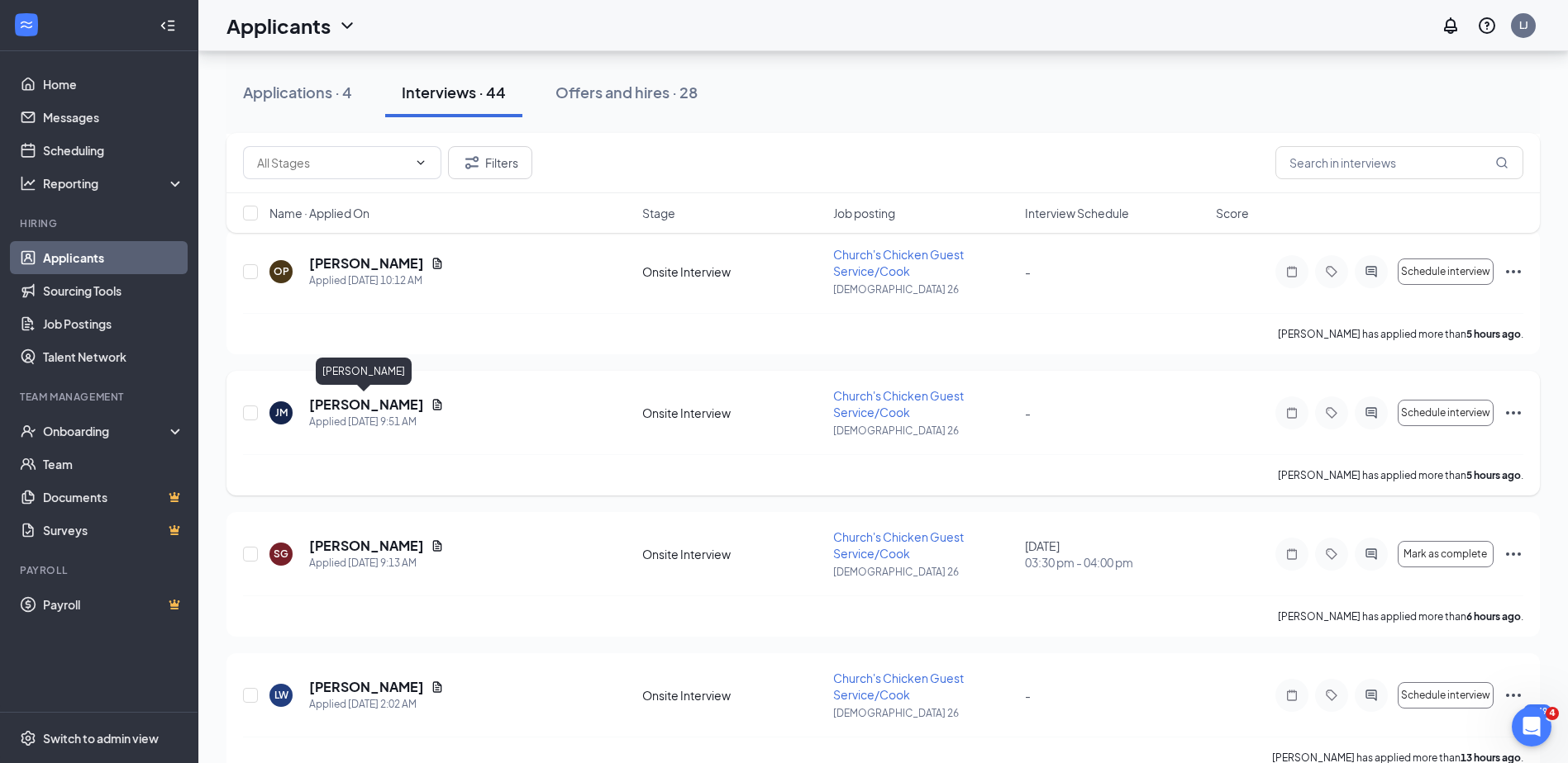
click at [329, 402] on h5 "[PERSON_NAME]" at bounding box center [366, 405] width 114 height 18
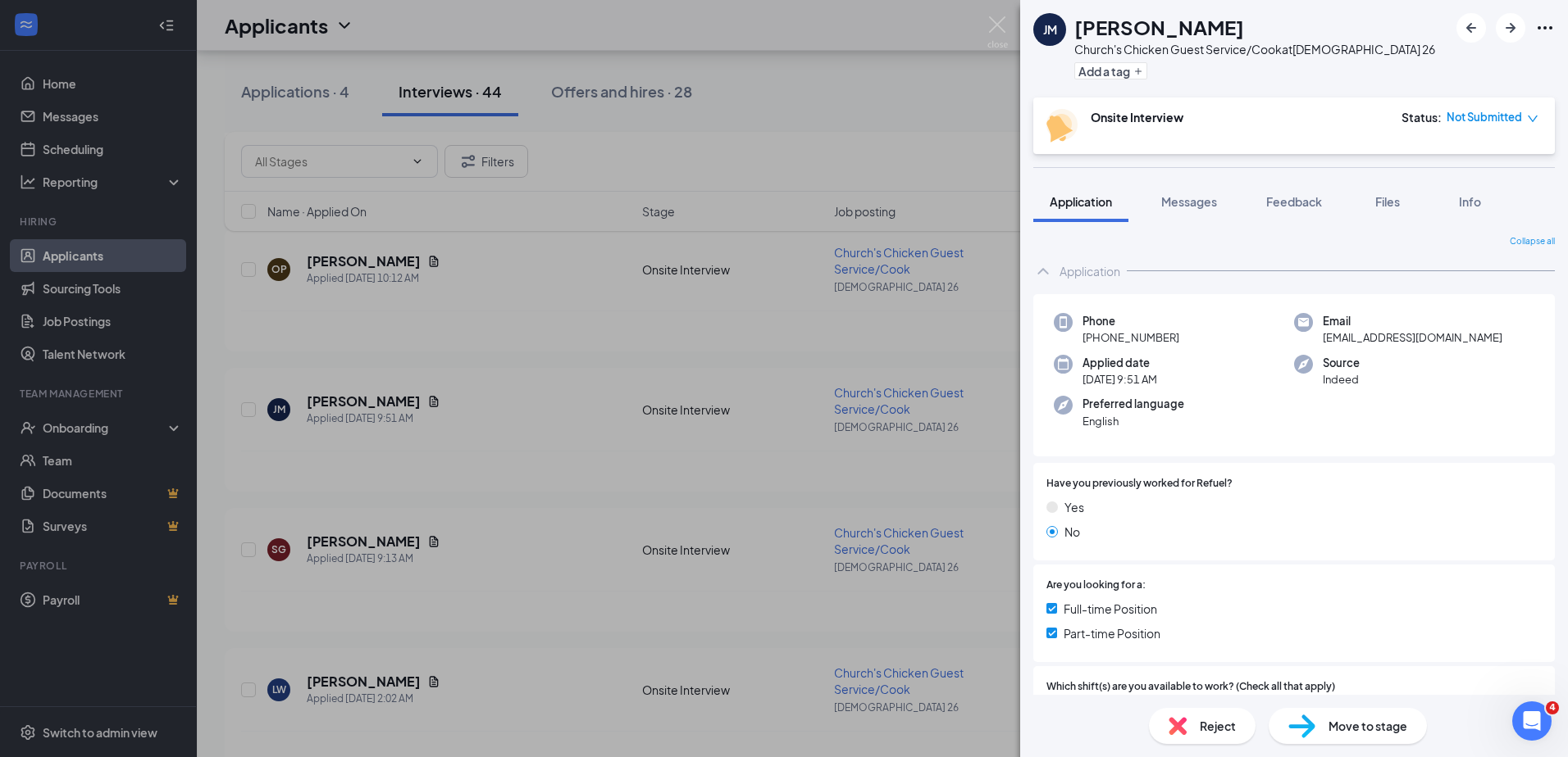
drag, startPoint x: 526, startPoint y: 369, endPoint x: 486, endPoint y: 418, distance: 63.3
click at [526, 369] on div "[PERSON_NAME] Church's Chicken Guest Service/Cook at Churchs 26 Add a tag Onsit…" at bounding box center [784, 378] width 1568 height 757
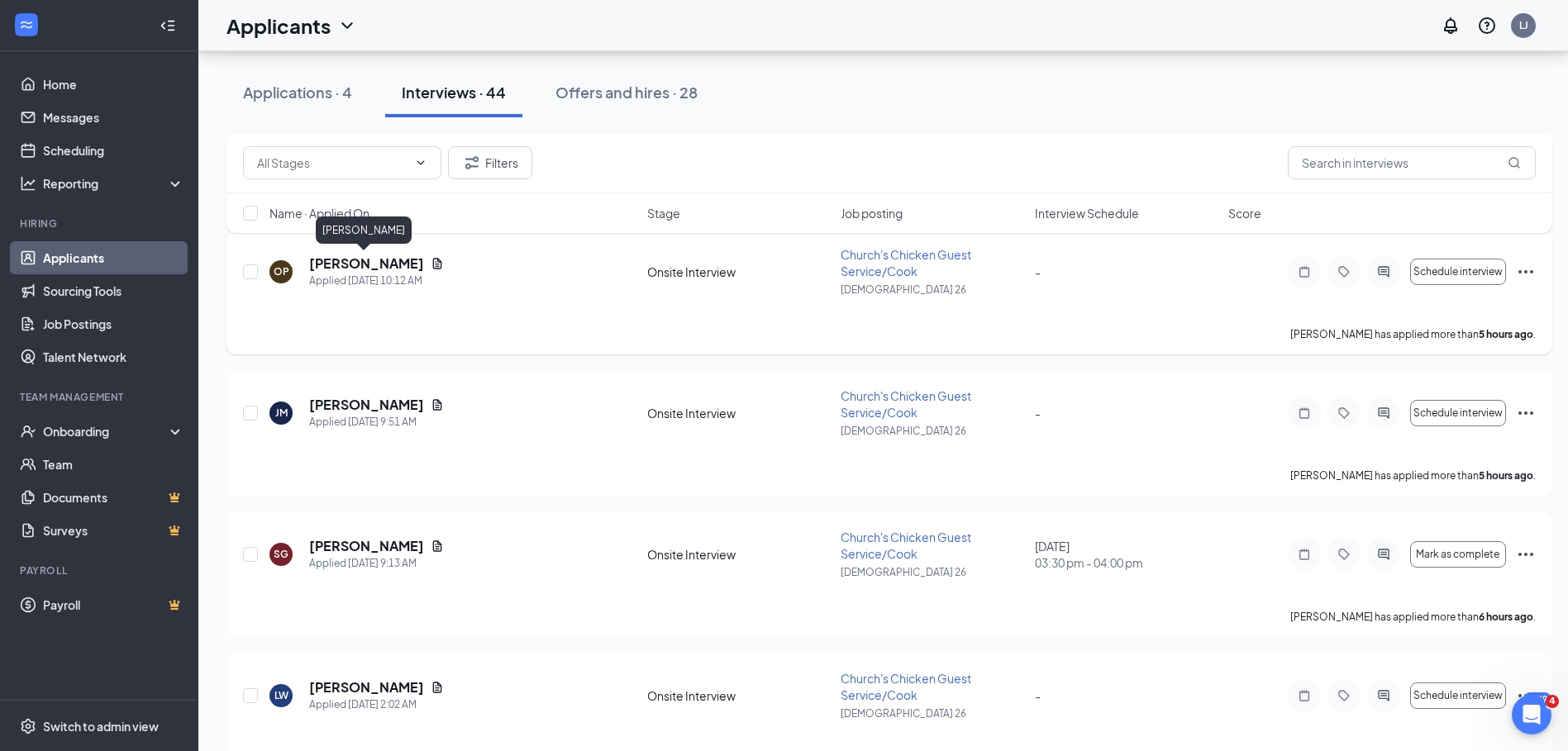
drag, startPoint x: 388, startPoint y: 260, endPoint x: 73, endPoint y: 210, distance: 318.9
click at [388, 260] on h5 "[PERSON_NAME]" at bounding box center [366, 263] width 114 height 18
